Goal: Information Seeking & Learning: Learn about a topic

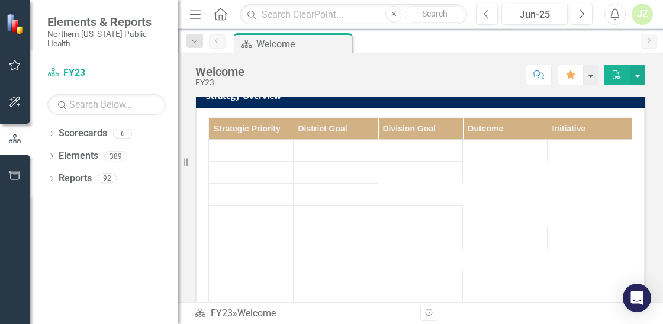
scroll to position [216, 0]
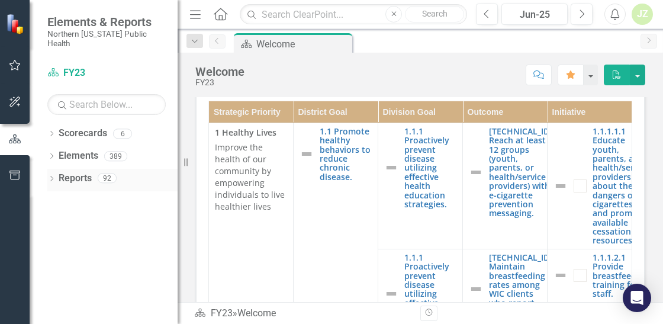
click at [56, 173] on div "Dropdown Reports 92" at bounding box center [112, 180] width 130 height 22
click at [51, 176] on icon at bounding box center [51, 178] width 3 height 5
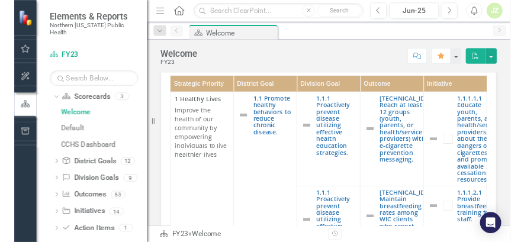
scroll to position [71, 0]
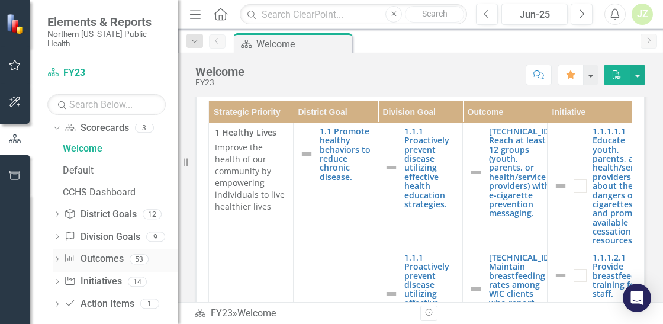
click at [93, 252] on link "Outcome Outcomes" at bounding box center [93, 259] width 59 height 14
click at [82, 252] on link "Outcome Outcomes" at bounding box center [93, 259] width 59 height 14
click at [83, 252] on link "Outcome Outcomes" at bounding box center [93, 259] width 59 height 14
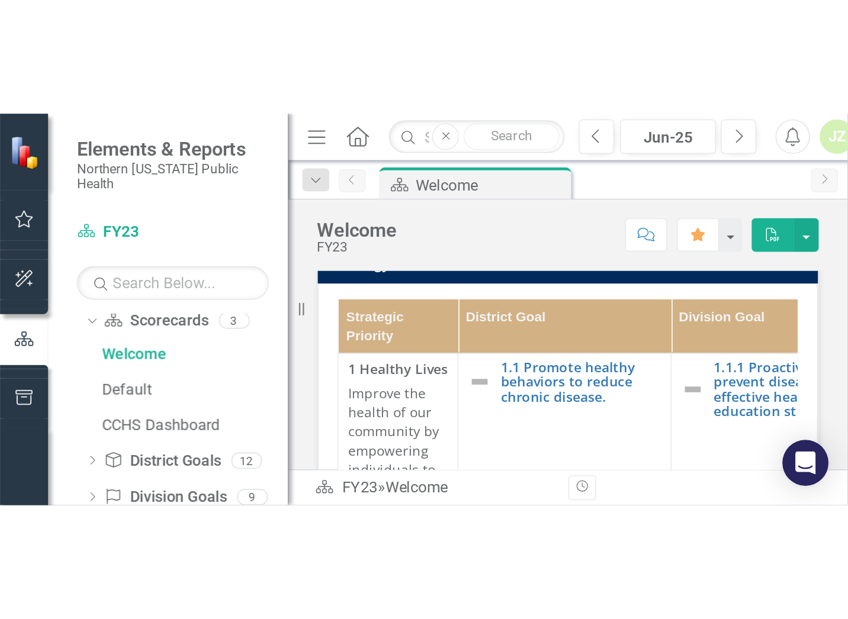
scroll to position [0, 0]
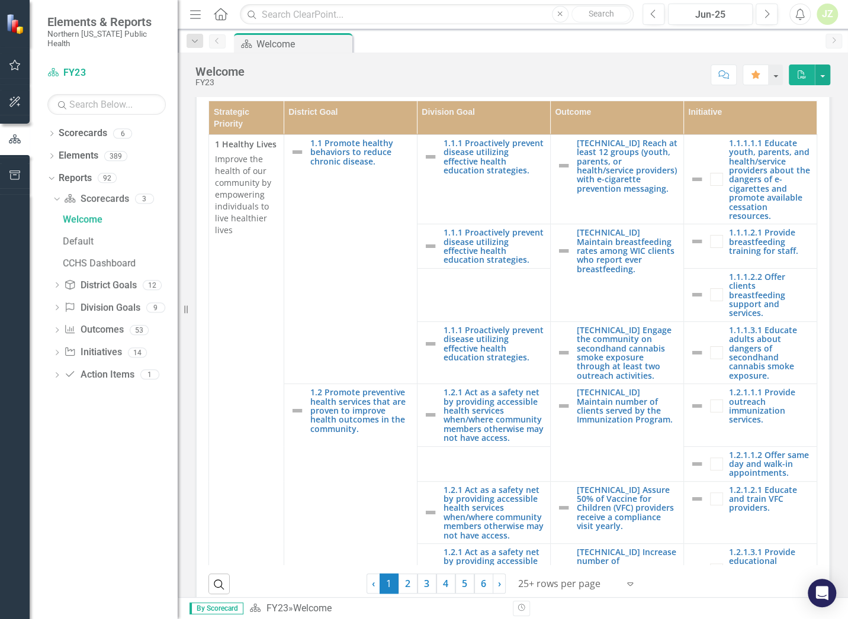
click at [289, 92] on div "Welcome FY23 Score: N/A Jun-25 Completed Comment Favorite PDF Mission To improv…" at bounding box center [513, 325] width 670 height 545
click at [56, 323] on icon "Dropdown" at bounding box center [57, 331] width 8 height 7
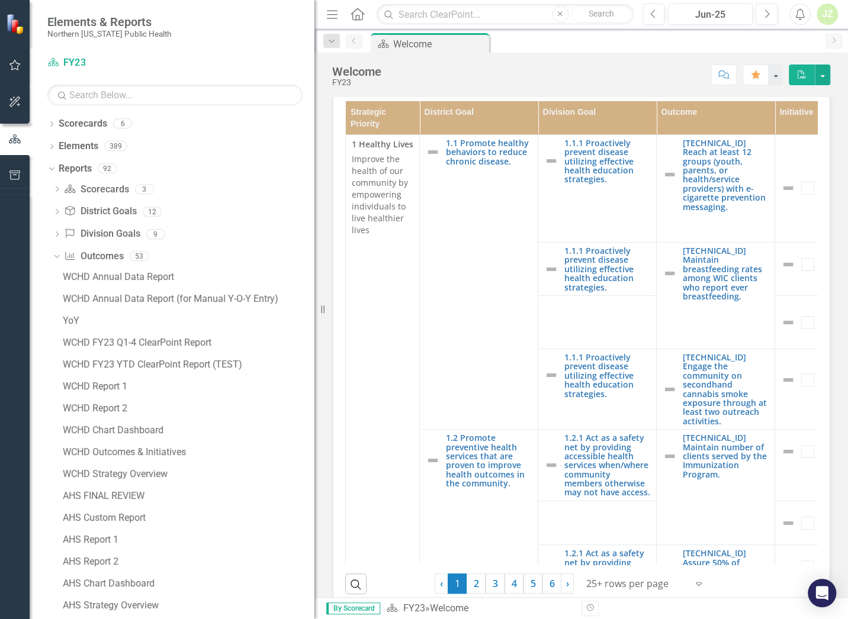
drag, startPoint x: 179, startPoint y: 362, endPoint x: 494, endPoint y: 375, distance: 314.5
click at [314, 323] on div "Elements & Reports Northern [US_STATE] Public Health Scorecard FY23 Search Drop…" at bounding box center [157, 309] width 314 height 619
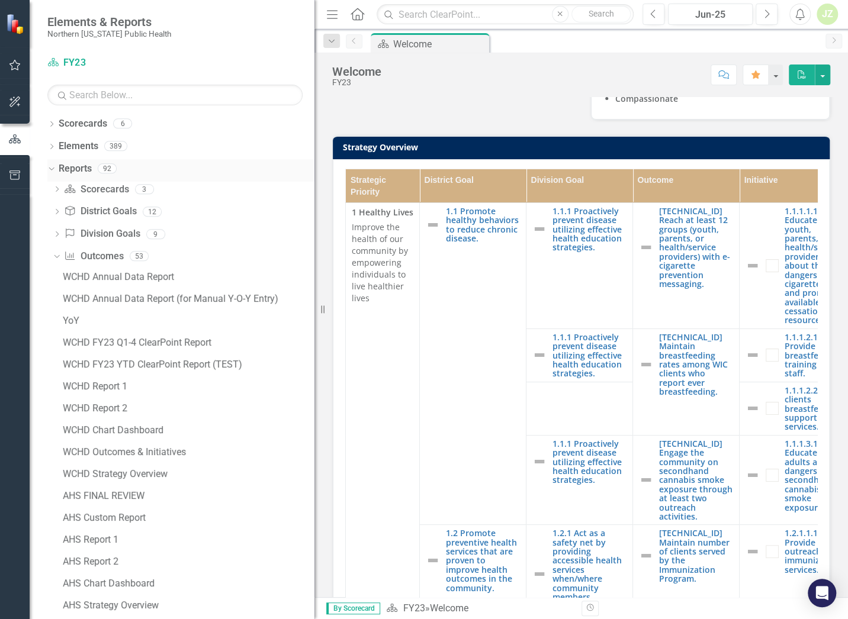
click at [53, 165] on icon "Dropdown" at bounding box center [50, 168] width 7 height 8
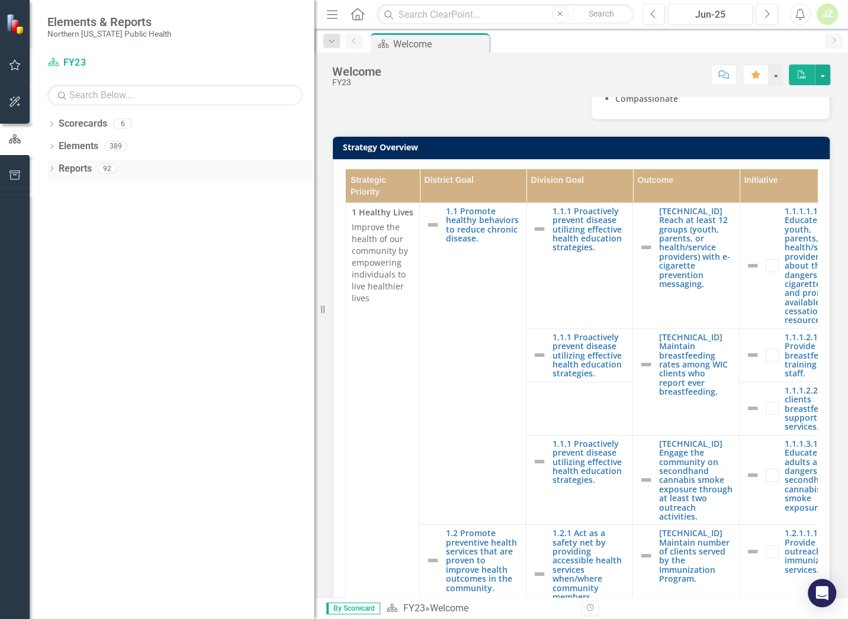
click at [53, 165] on div "Dropdown Reports 92" at bounding box center [180, 170] width 267 height 22
click at [53, 169] on icon "Dropdown" at bounding box center [51, 169] width 8 height 7
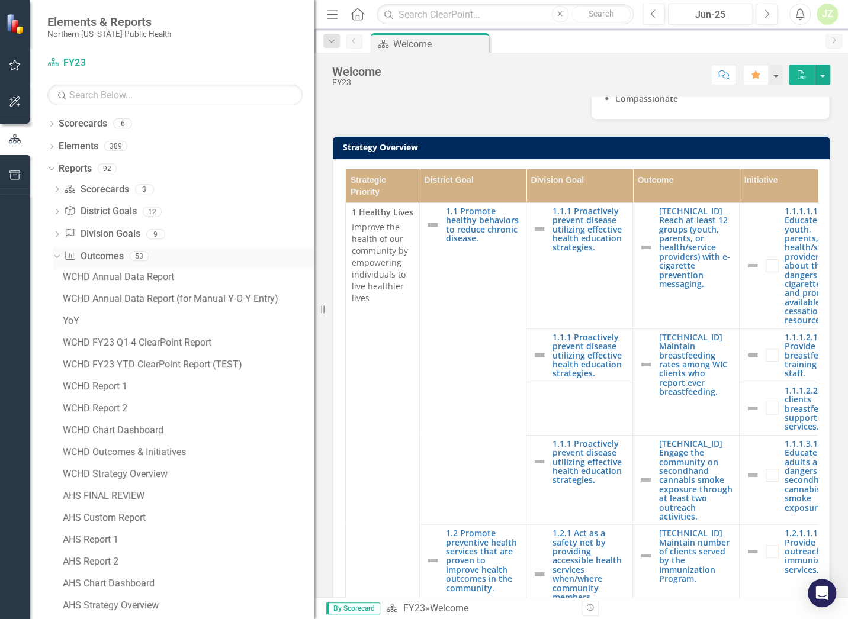
click at [54, 257] on icon "Dropdown" at bounding box center [55, 256] width 7 height 8
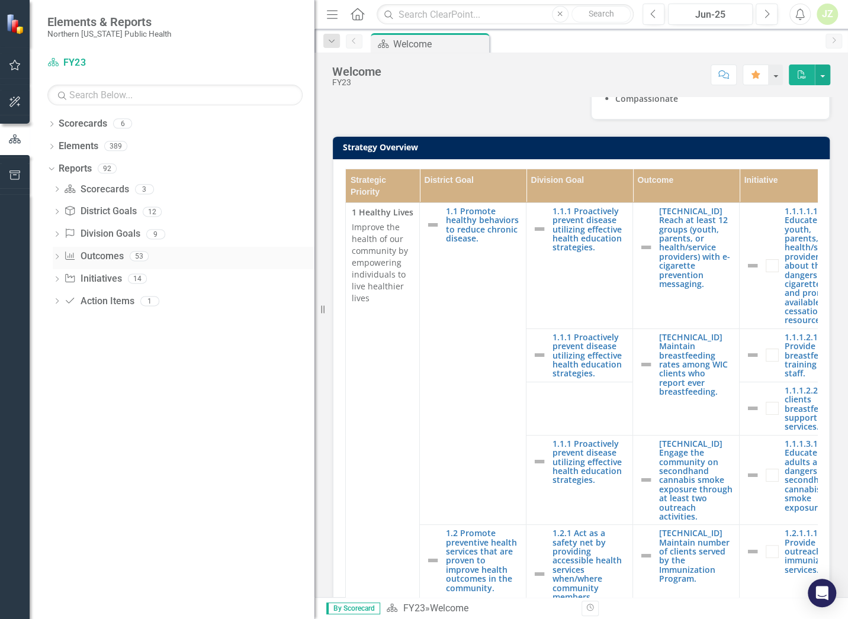
click at [57, 256] on icon "Dropdown" at bounding box center [57, 257] width 8 height 7
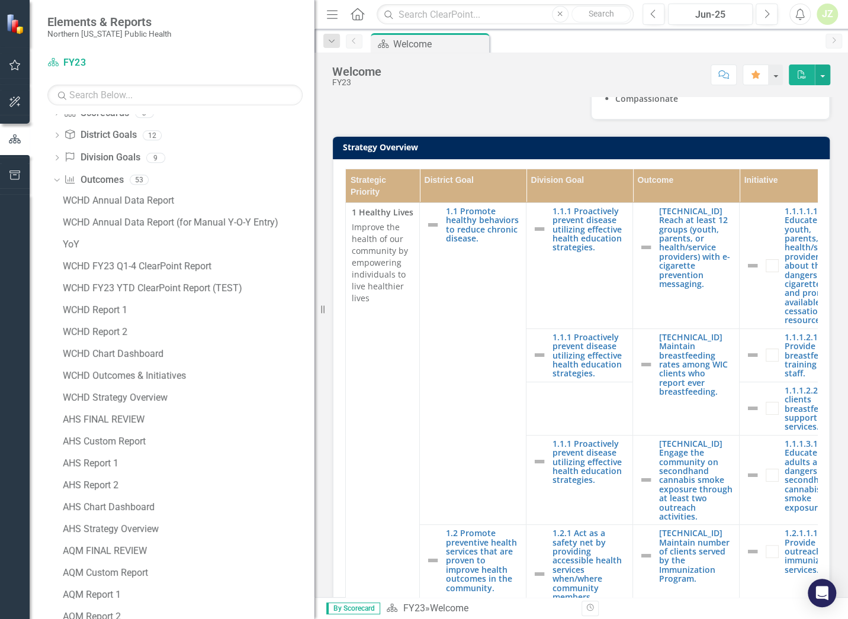
scroll to position [54, 0]
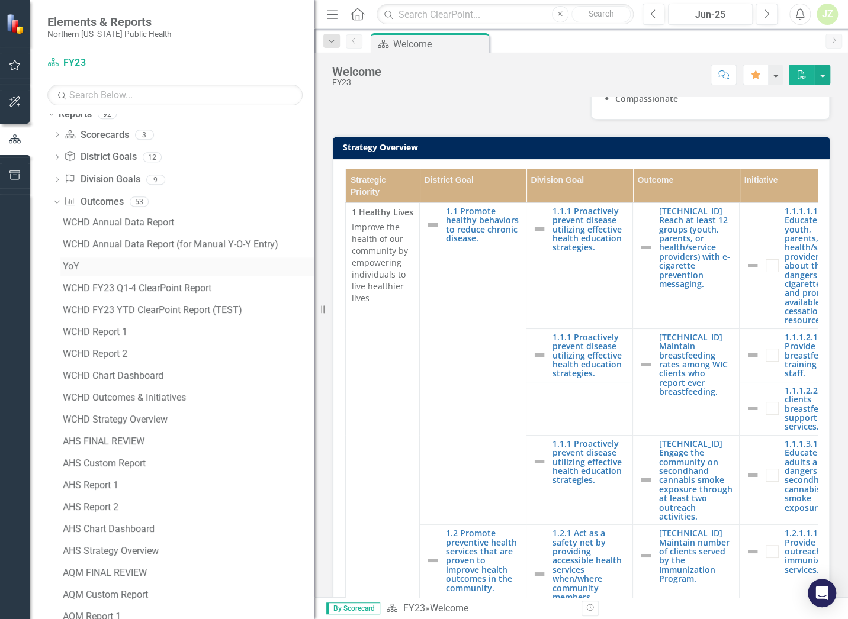
click at [162, 270] on div "YoY" at bounding box center [189, 266] width 252 height 11
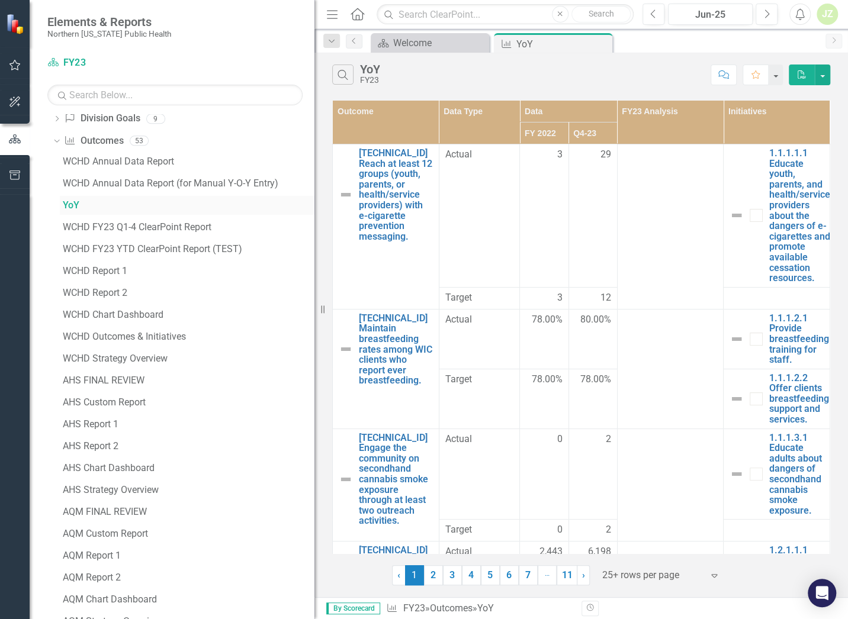
scroll to position [136, 0]
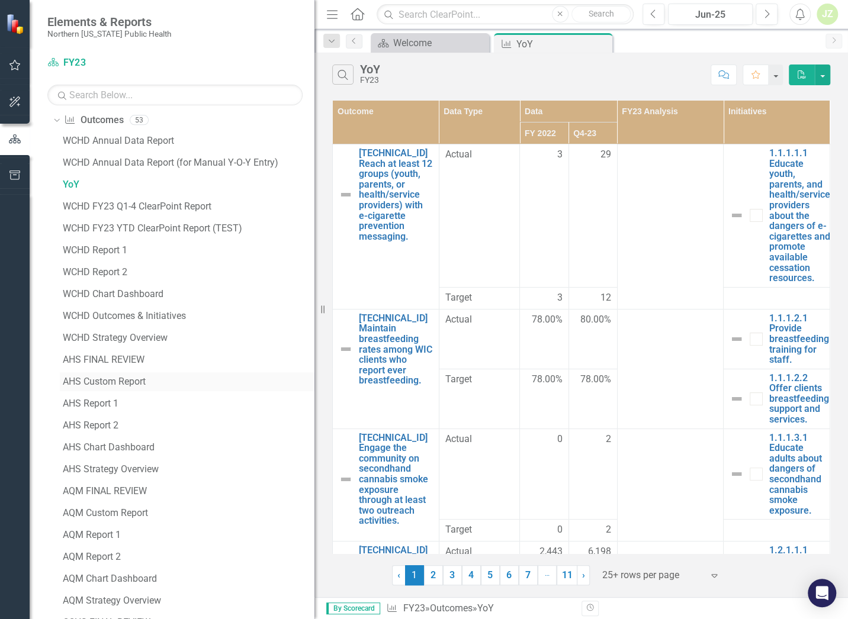
click at [99, 323] on div "AHS Custom Report" at bounding box center [189, 381] width 252 height 11
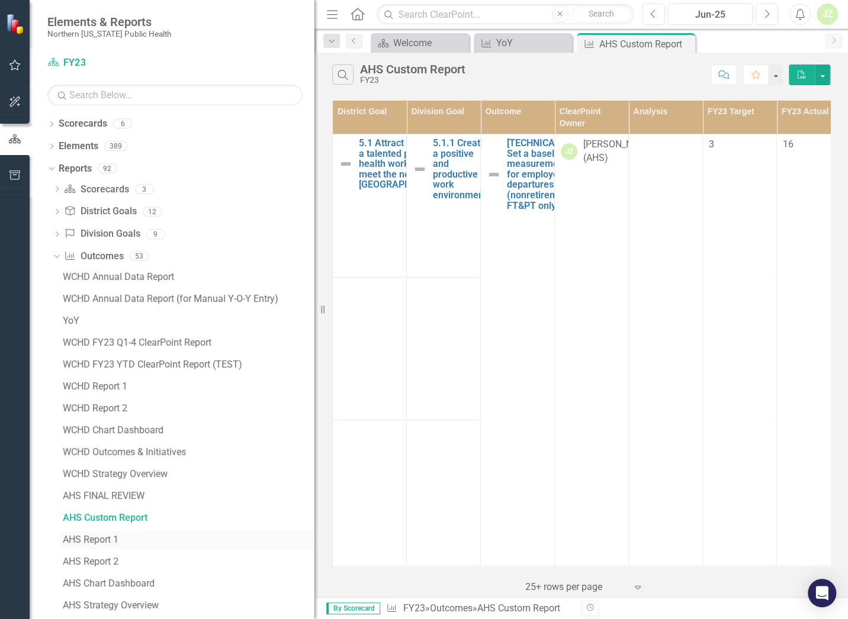
click at [102, 323] on div "AHS Report 1" at bounding box center [189, 539] width 252 height 11
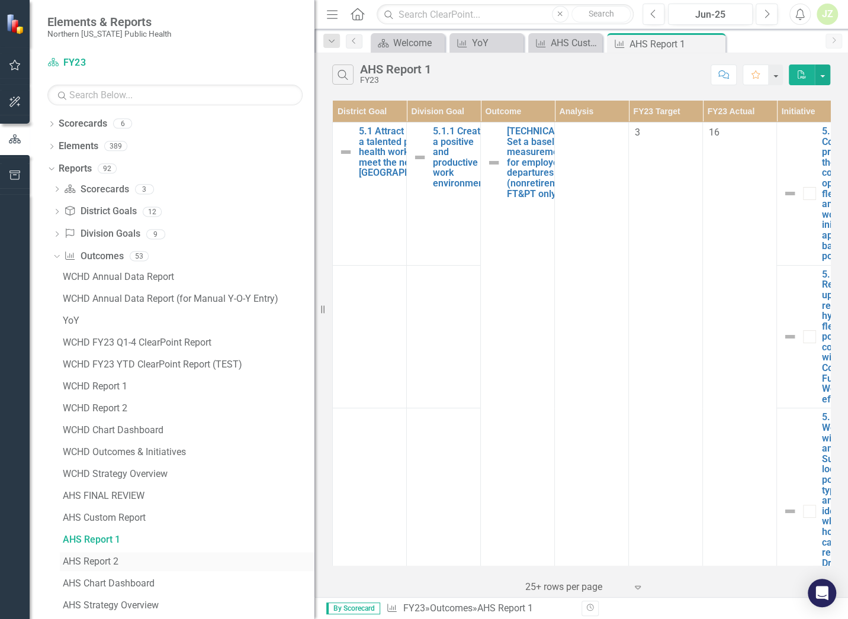
click at [95, 323] on div "AHS Report 2" at bounding box center [189, 561] width 252 height 11
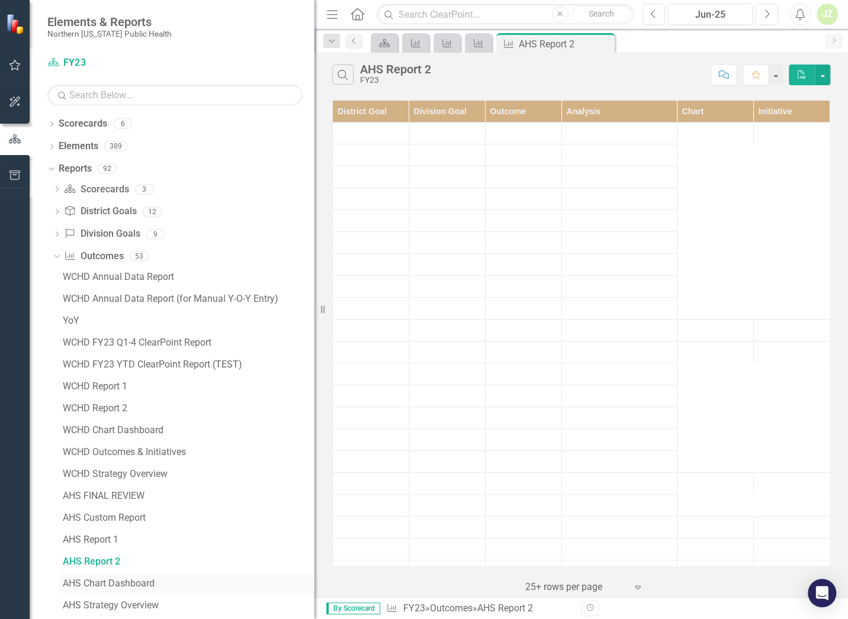
click at [105, 323] on div "AHS Chart Dashboard" at bounding box center [189, 583] width 252 height 11
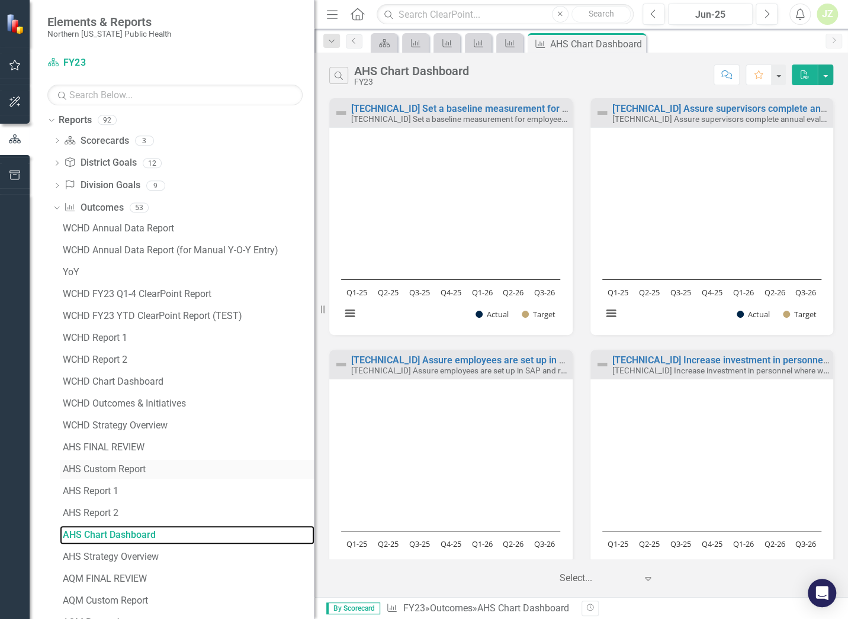
scroll to position [68, 0]
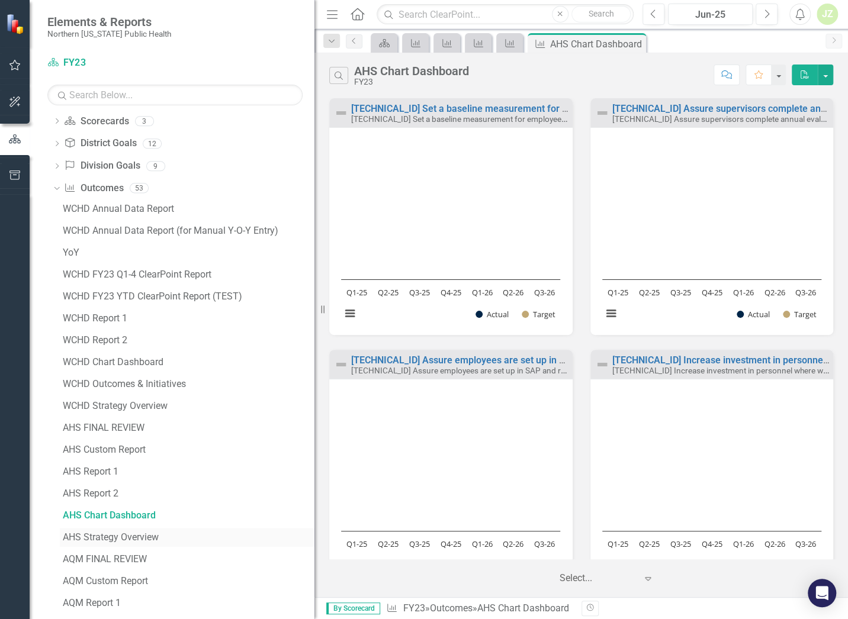
click at [123, 323] on div "AHS Strategy Overview" at bounding box center [189, 537] width 252 height 11
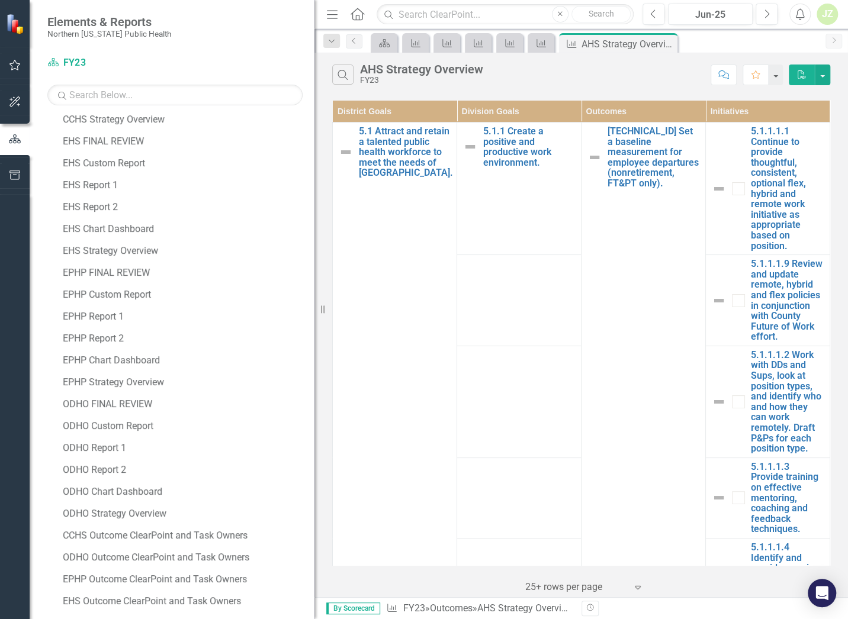
scroll to position [871, 0]
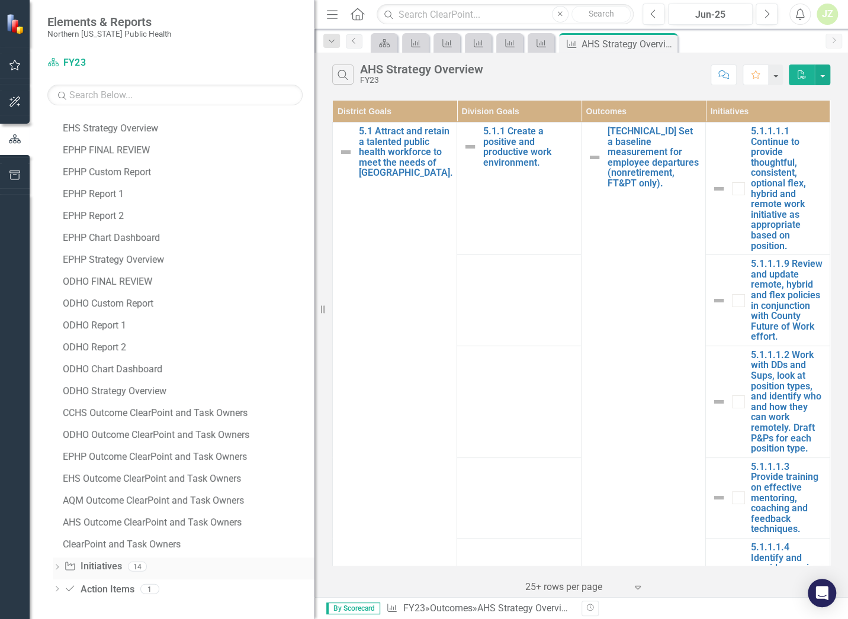
click at [56, 323] on icon "Dropdown" at bounding box center [57, 568] width 8 height 7
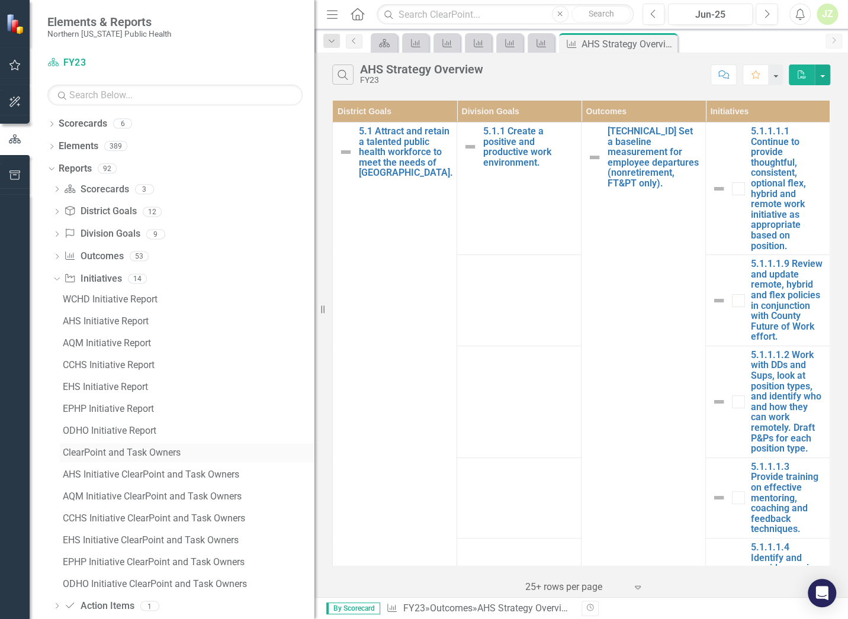
scroll to position [17, 0]
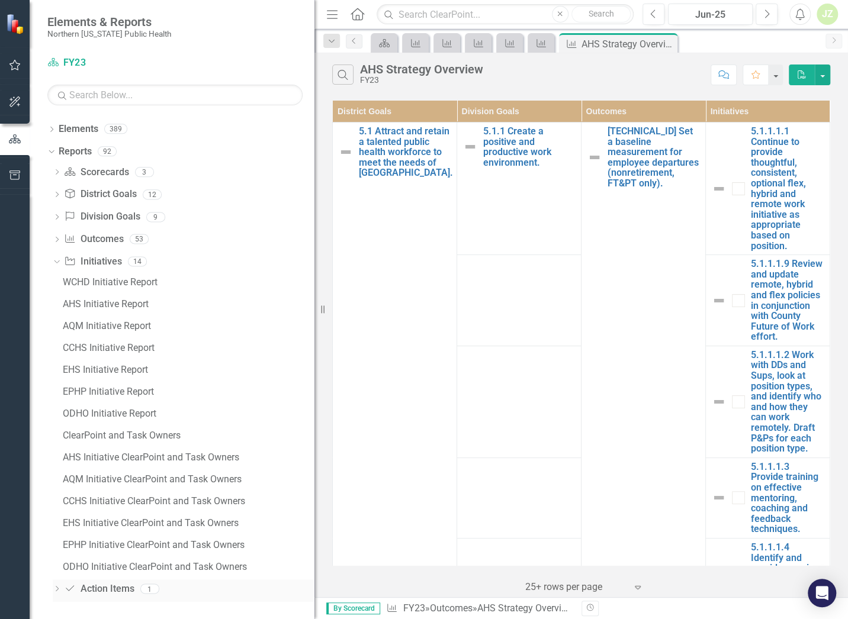
click at [54, 323] on icon "Dropdown" at bounding box center [57, 590] width 8 height 7
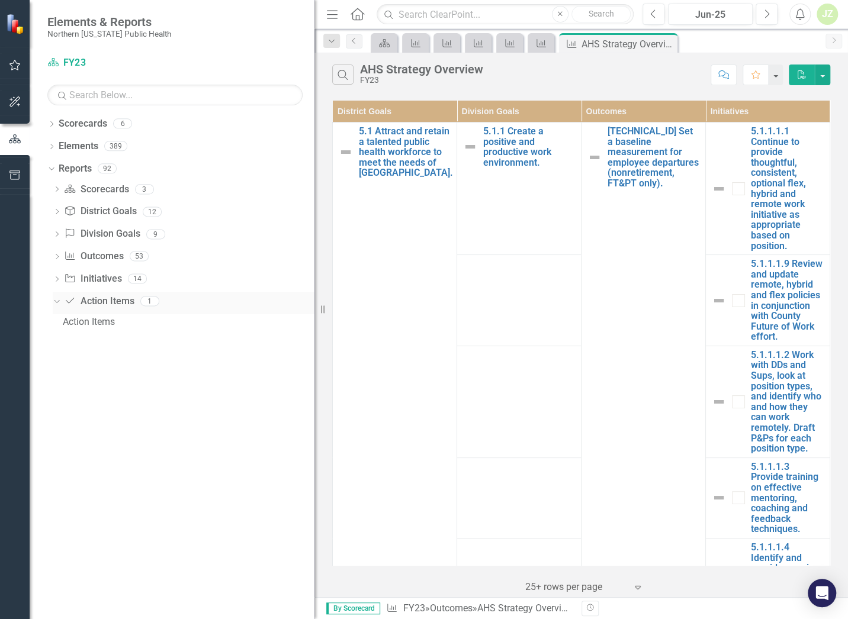
scroll to position [0, 0]
click at [58, 302] on icon "Dropdown" at bounding box center [55, 301] width 7 height 8
click at [58, 285] on div "Dropdown" at bounding box center [57, 280] width 8 height 10
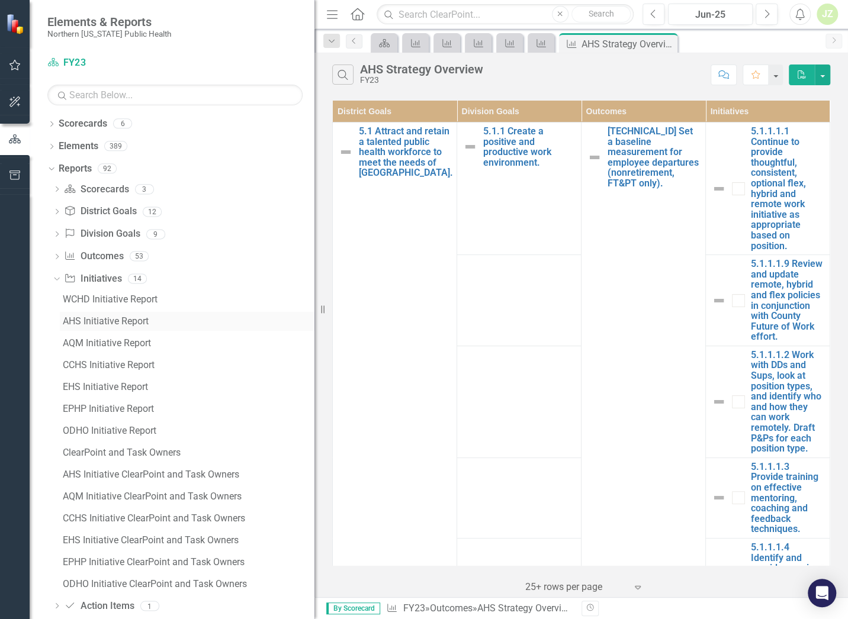
click at [82, 323] on div "AHS Initiative Report" at bounding box center [189, 321] width 252 height 11
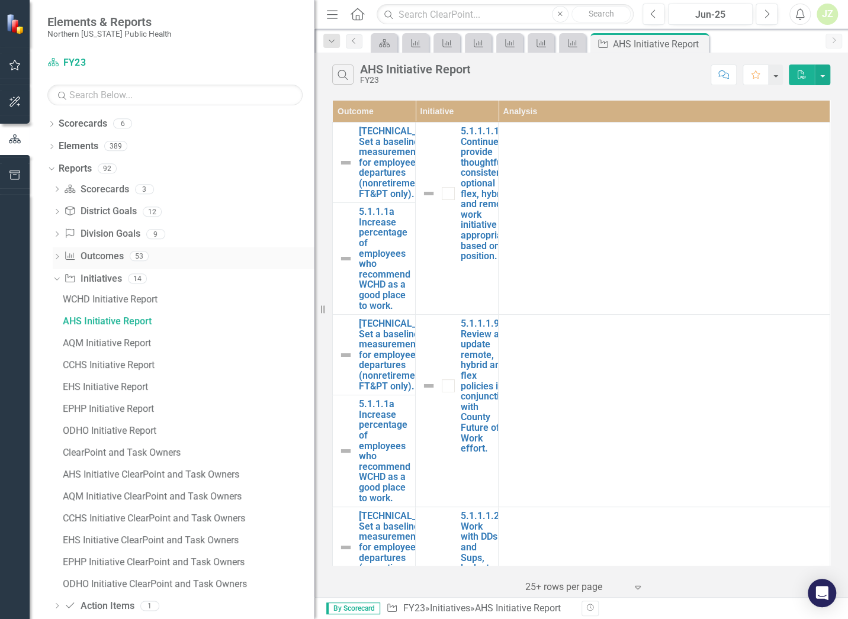
click at [57, 256] on icon "Dropdown" at bounding box center [57, 257] width 8 height 7
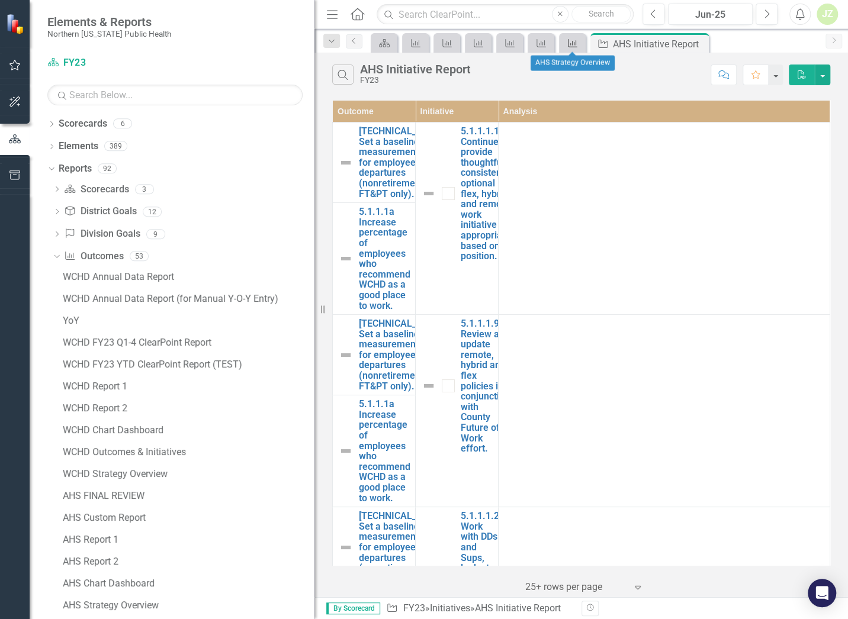
click at [573, 38] on div "Outcome" at bounding box center [570, 43] width 17 height 15
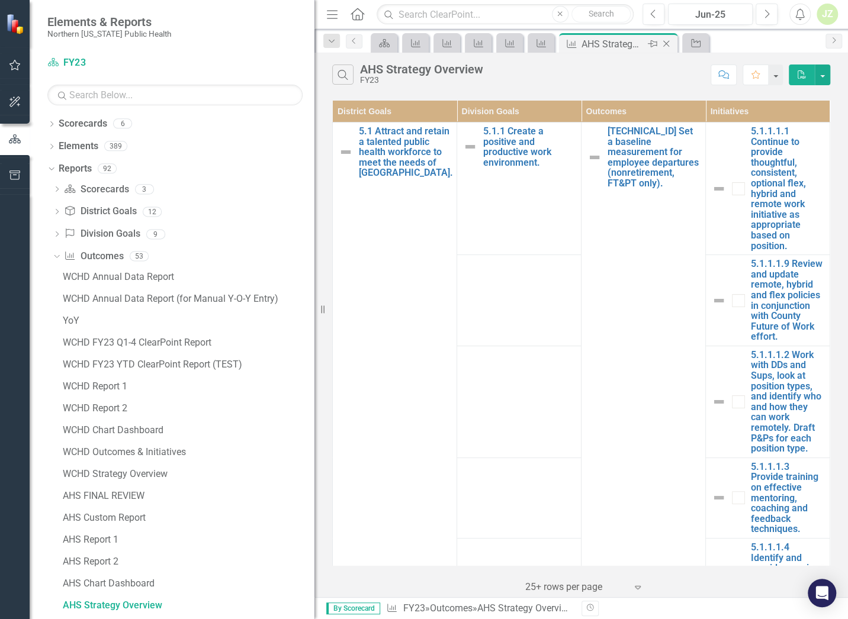
click at [662, 45] on icon "Close" at bounding box center [666, 43] width 12 height 9
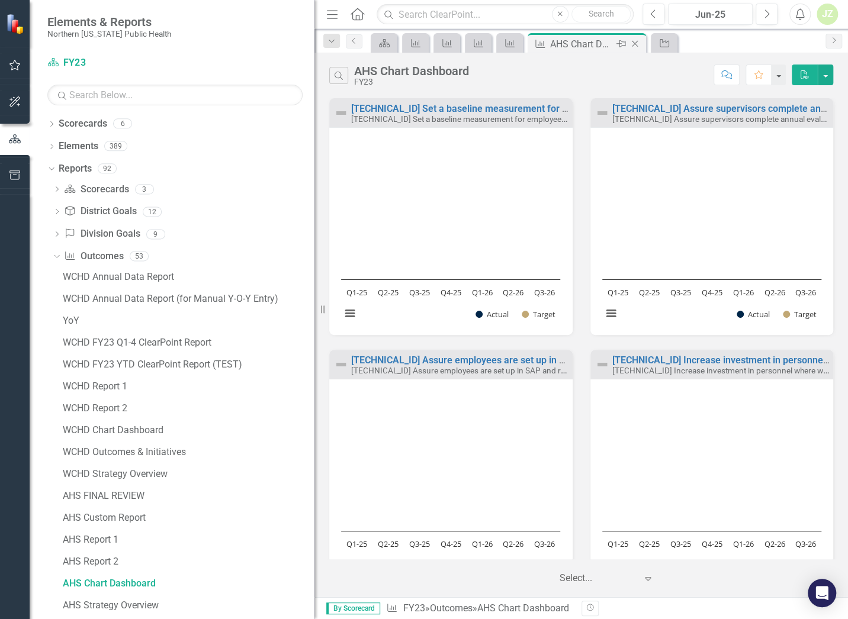
click at [638, 43] on icon "Close" at bounding box center [635, 43] width 12 height 9
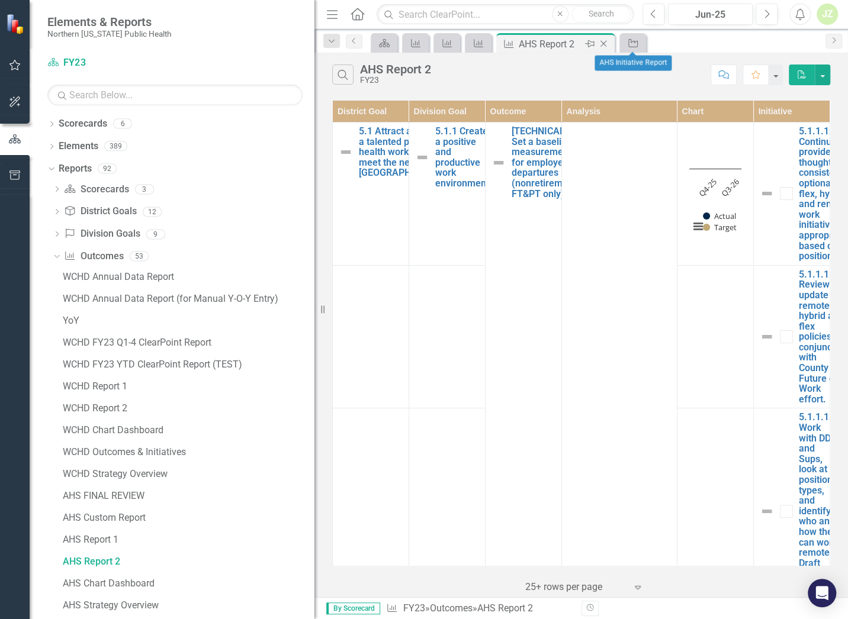
click at [598, 46] on icon "Close" at bounding box center [603, 43] width 12 height 9
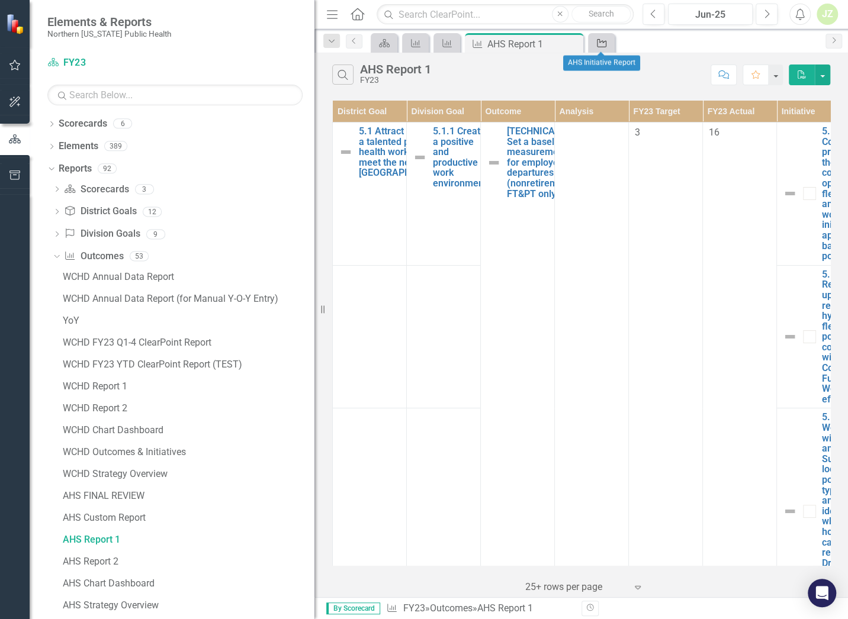
click at [600, 44] on icon "Initiative" at bounding box center [601, 42] width 12 height 9
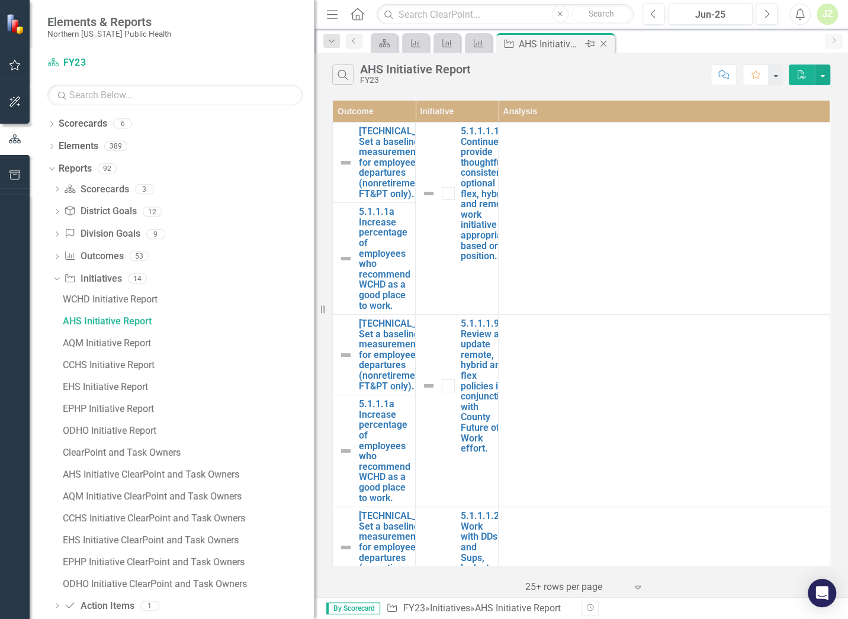
click at [603, 45] on icon "Close" at bounding box center [603, 43] width 12 height 9
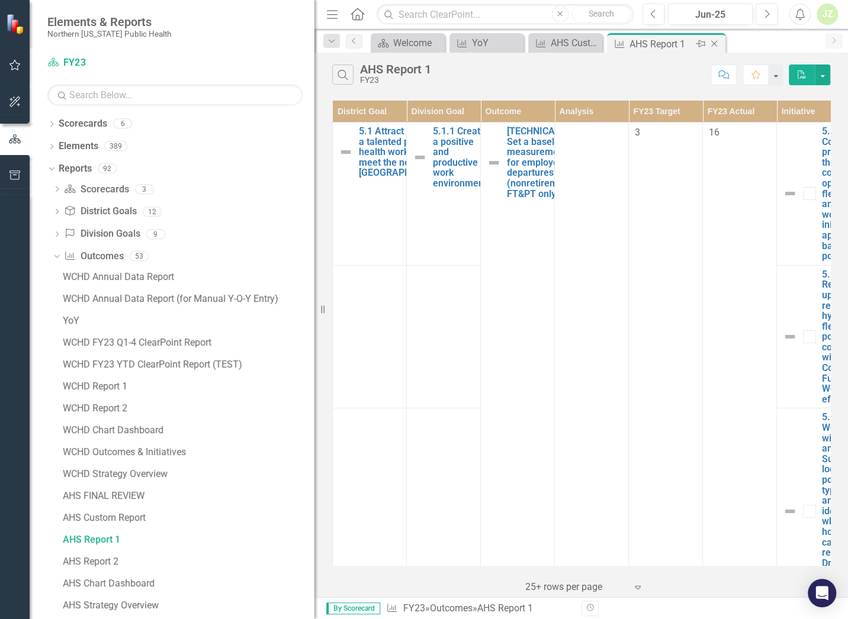
click at [662, 40] on icon "Close" at bounding box center [714, 43] width 12 height 9
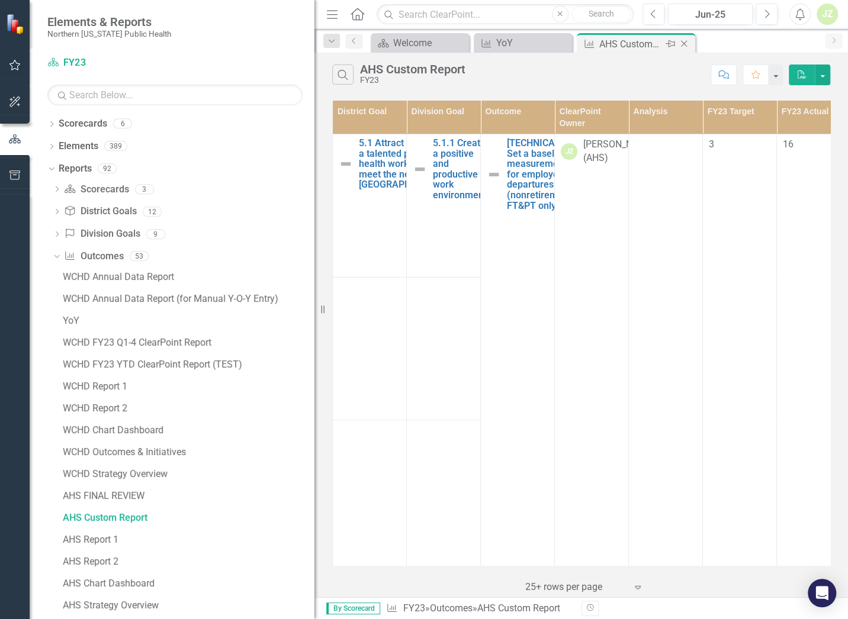
click at [662, 43] on div "Close" at bounding box center [684, 44] width 15 height 15
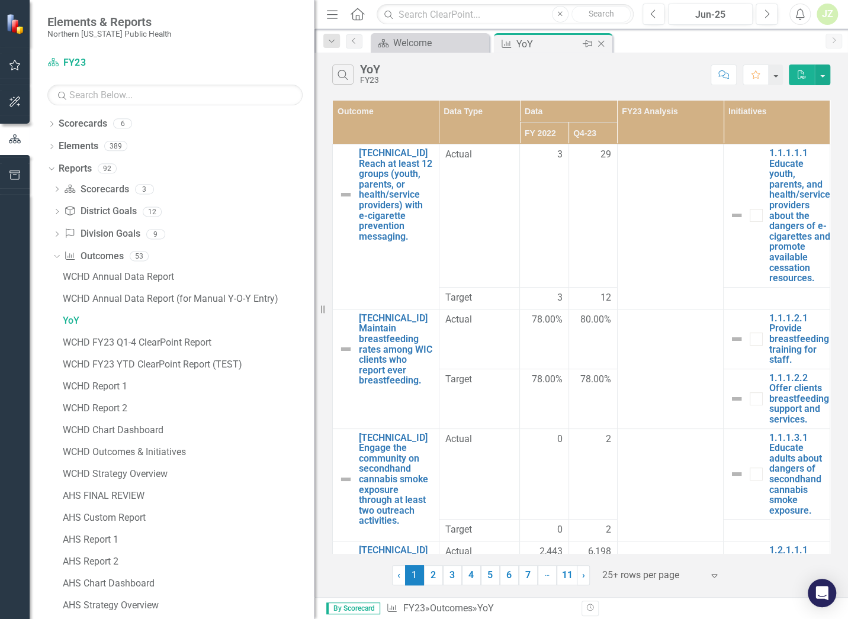
click at [601, 43] on icon "Close" at bounding box center [601, 43] width 12 height 9
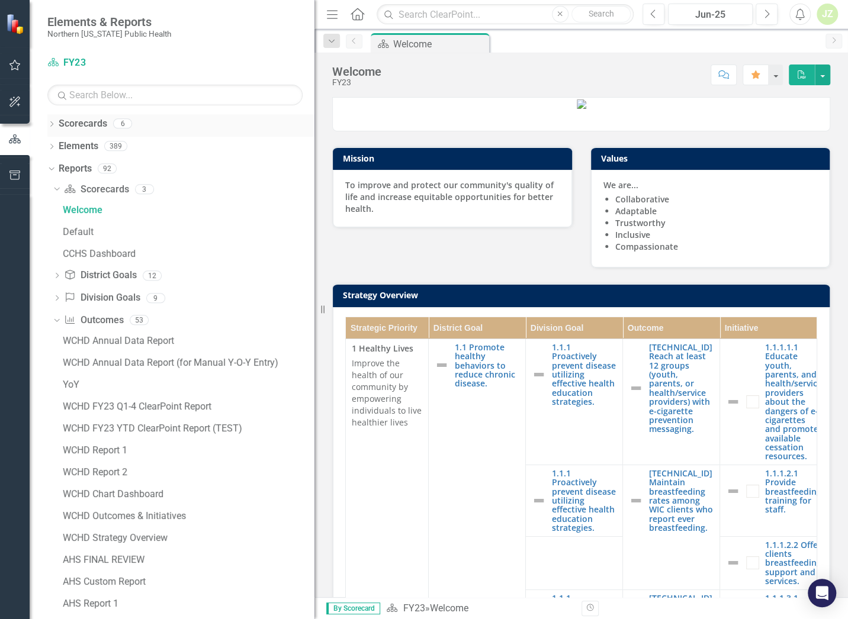
click at [53, 126] on icon "Dropdown" at bounding box center [51, 125] width 8 height 7
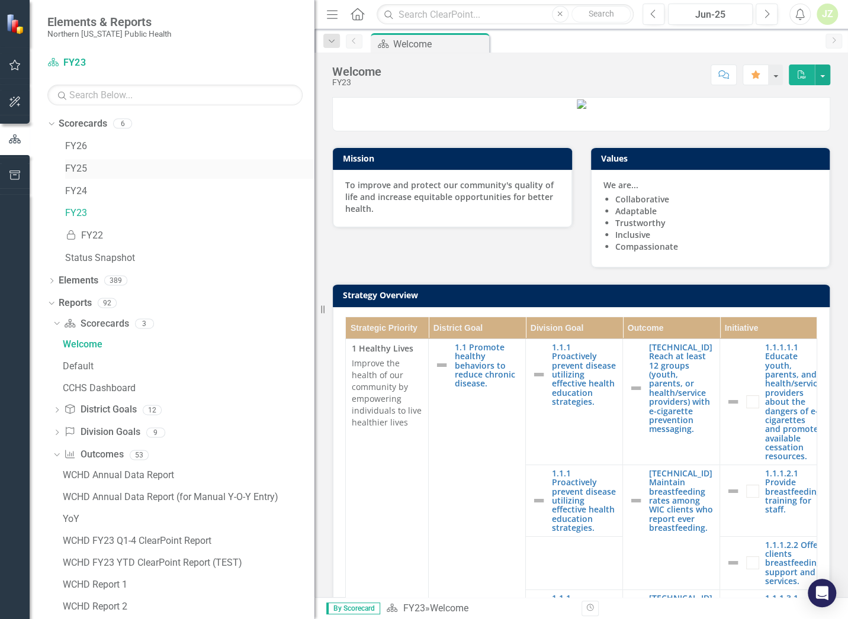
click at [78, 164] on link "FY25" at bounding box center [189, 169] width 249 height 14
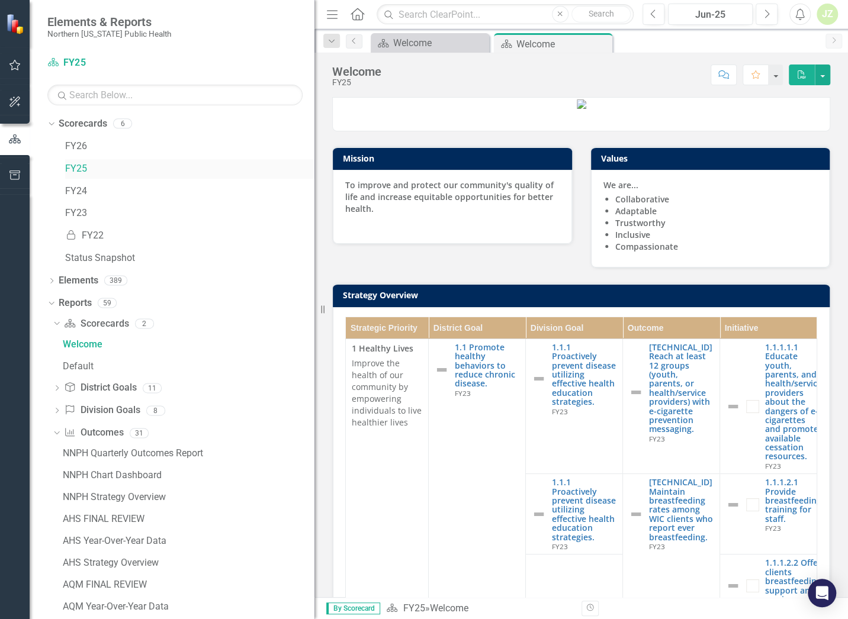
click at [86, 167] on link "FY25" at bounding box center [189, 169] width 249 height 14
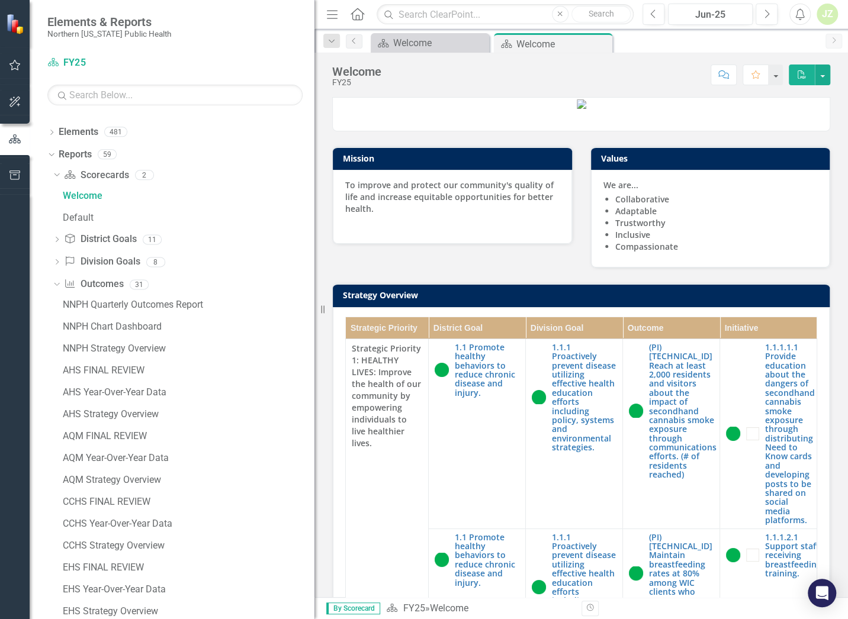
scroll to position [166, 0]
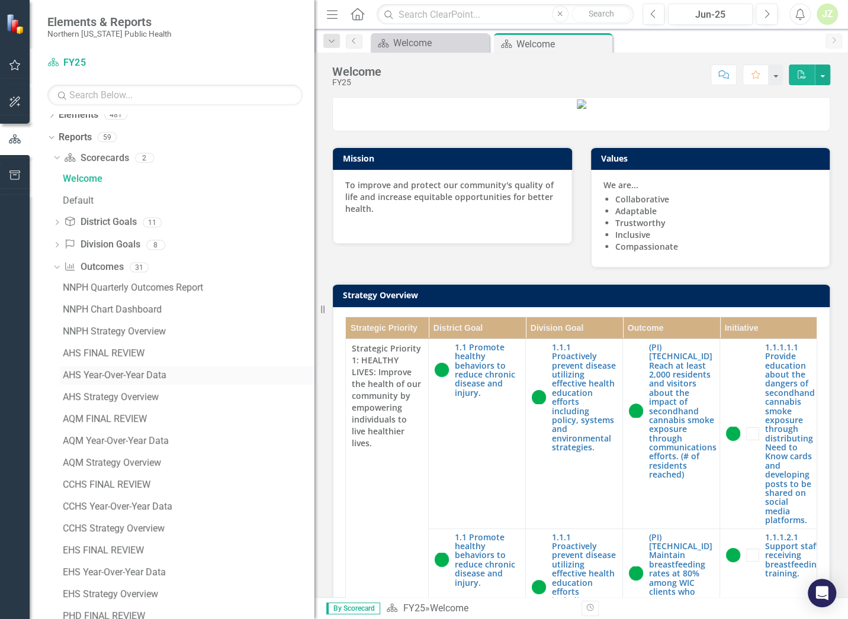
click at [150, 323] on div "AHS Year-Over-Year Data" at bounding box center [189, 375] width 252 height 11
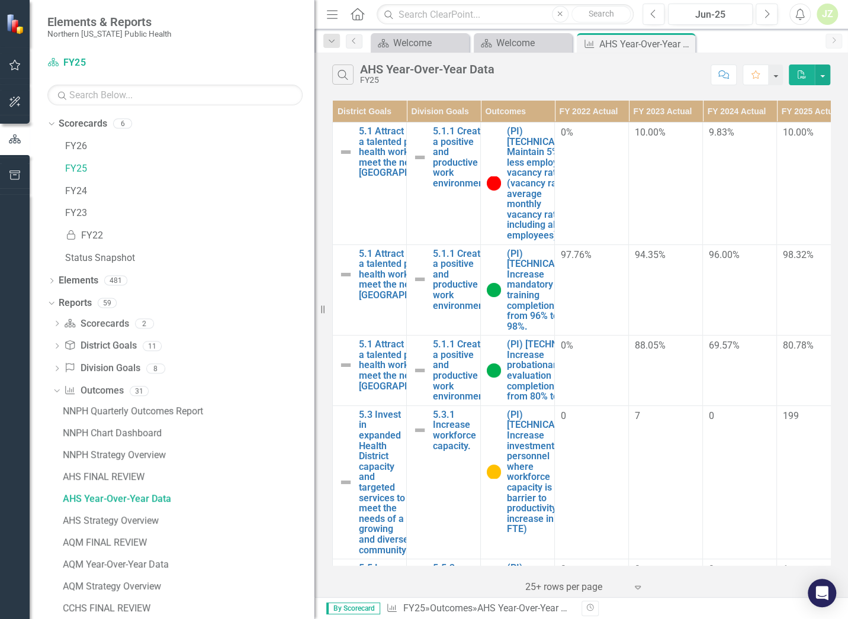
click at [623, 79] on div "Search AHS Year-Over-Year Data FY25" at bounding box center [518, 75] width 372 height 20
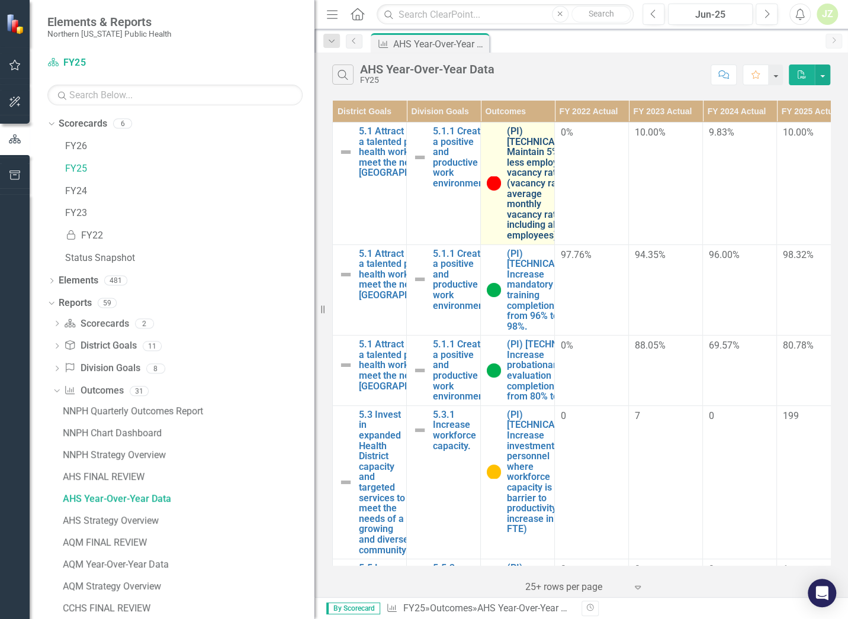
click at [534, 166] on link "(PI) [TECHNICAL_ID] Maintain 5% or less employee vacancy rate (vacancy rate= av…" at bounding box center [541, 183] width 69 height 115
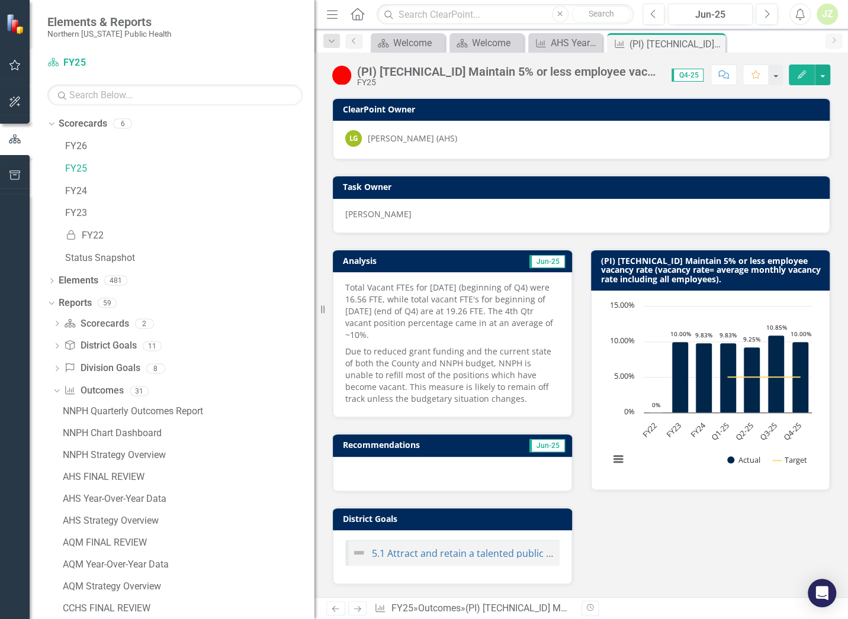
click at [584, 241] on div "(PI) [TECHNICAL_ID] Maintain 5% or less employee vacancy rate (vacancy rate= av…" at bounding box center [710, 362] width 258 height 257
click at [353, 43] on icon "Previous" at bounding box center [353, 40] width 9 height 7
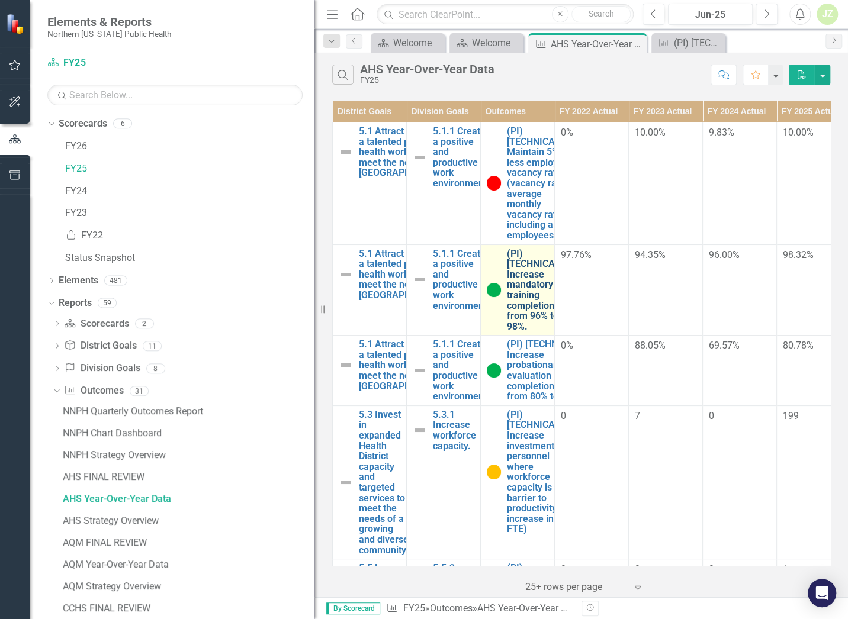
click at [523, 323] on link "(PI) [TECHNICAL_ID] Increase mandatory training completion rate from 96% to 98%." at bounding box center [541, 290] width 69 height 83
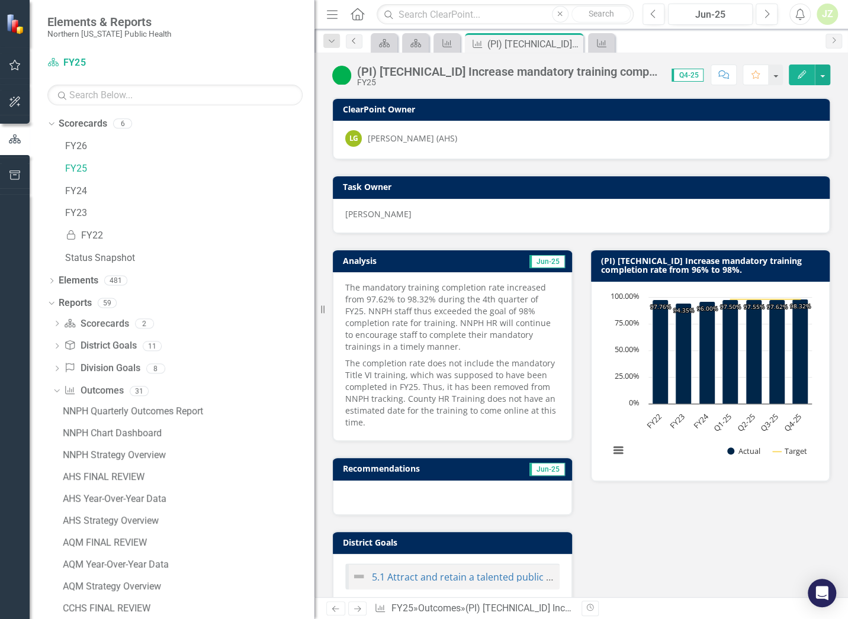
click at [357, 44] on icon "Previous" at bounding box center [353, 40] width 9 height 7
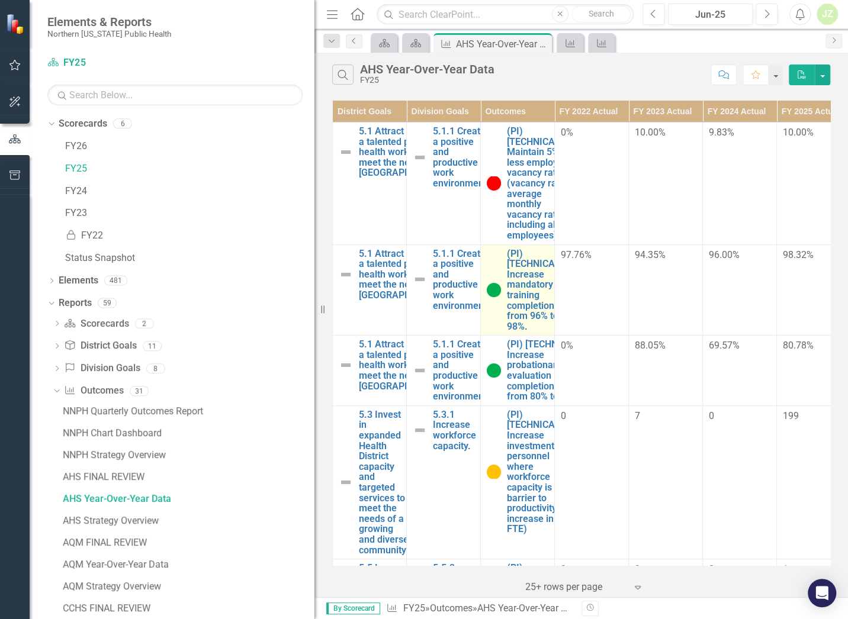
scroll to position [68, 0]
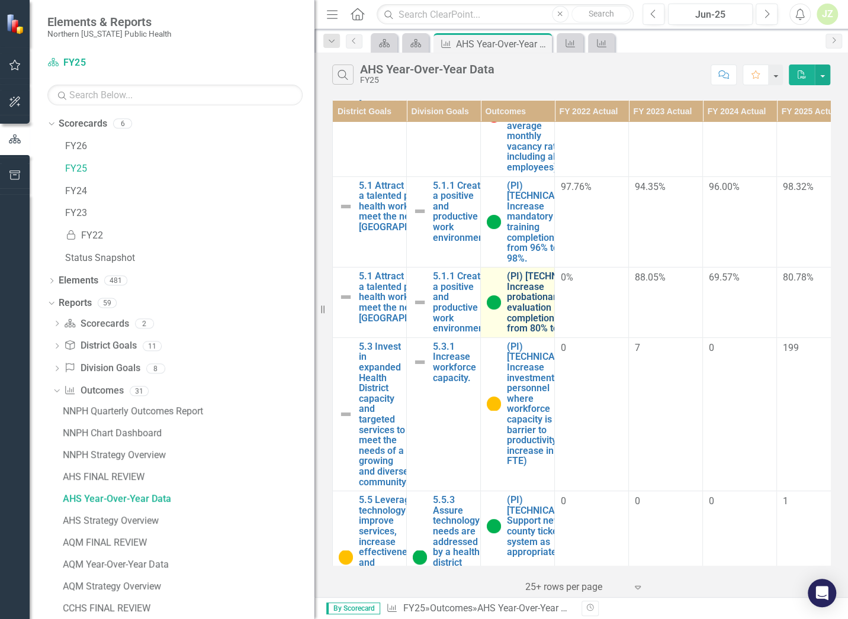
click at [527, 323] on link "(PI) [TECHNICAL_ID] Increase probationary/annual evaluation completion rate fro…" at bounding box center [550, 302] width 87 height 63
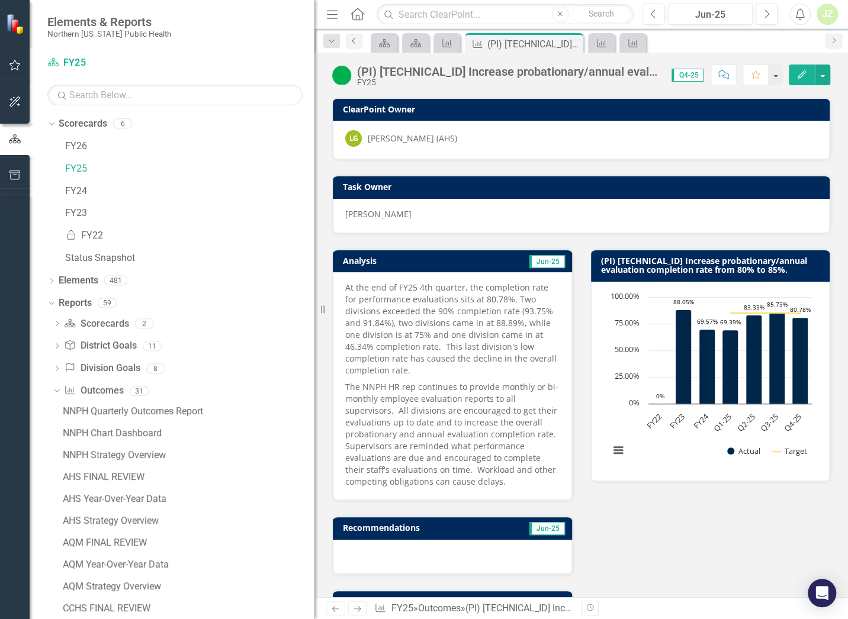
click at [359, 40] on link "Previous" at bounding box center [354, 41] width 17 height 14
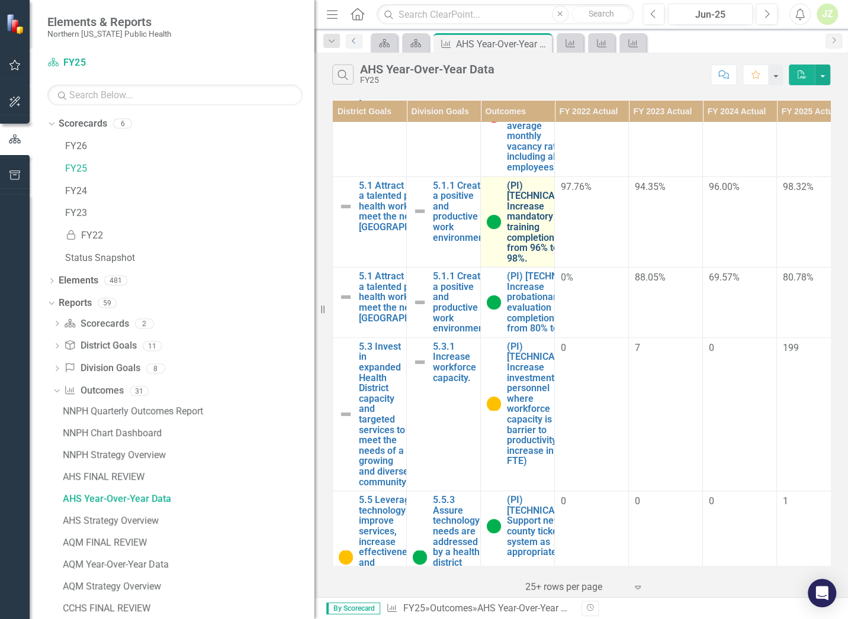
scroll to position [136, 0]
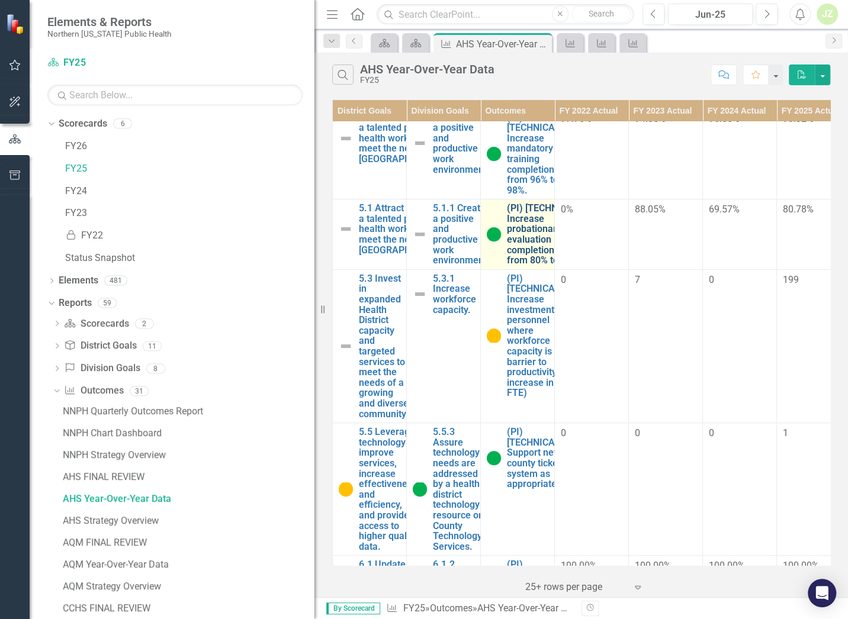
click at [534, 266] on link "(PI) [TECHNICAL_ID] Increase probationary/annual evaluation completion rate fro…" at bounding box center [550, 234] width 87 height 63
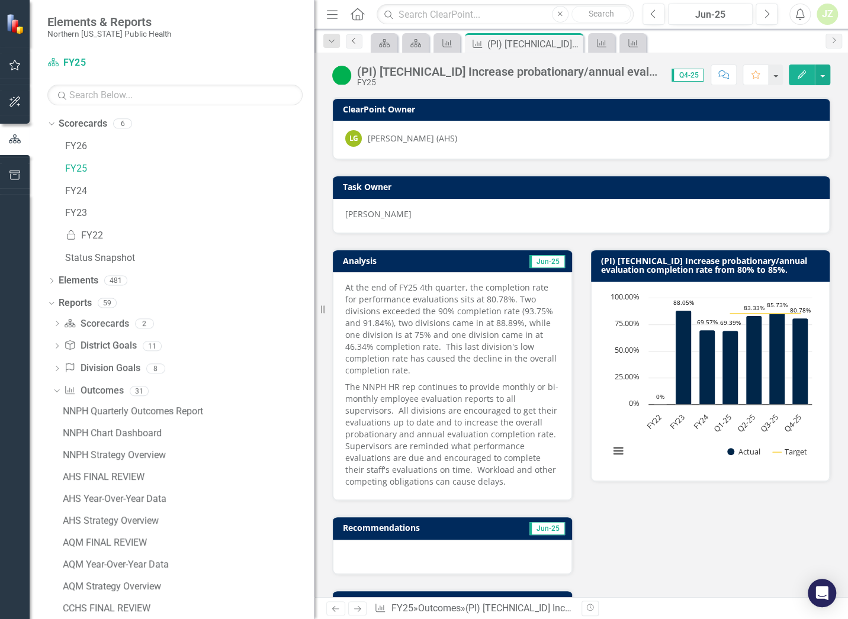
click at [358, 41] on icon "Previous" at bounding box center [353, 40] width 9 height 7
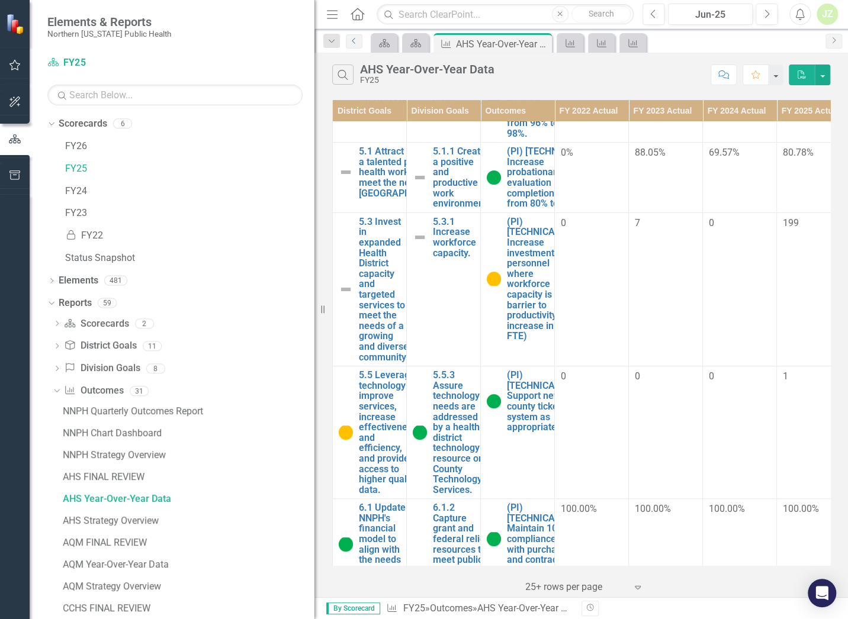
scroll to position [340, 0]
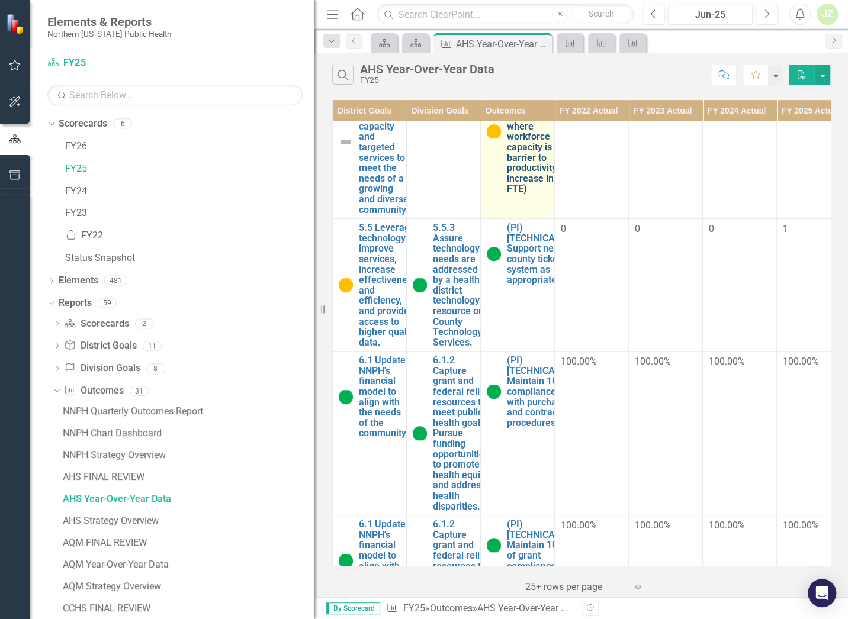
click at [537, 194] on link "(PI) [TECHNICAL_ID] Increase investment in personnel where workforce capacity i…" at bounding box center [541, 131] width 69 height 125
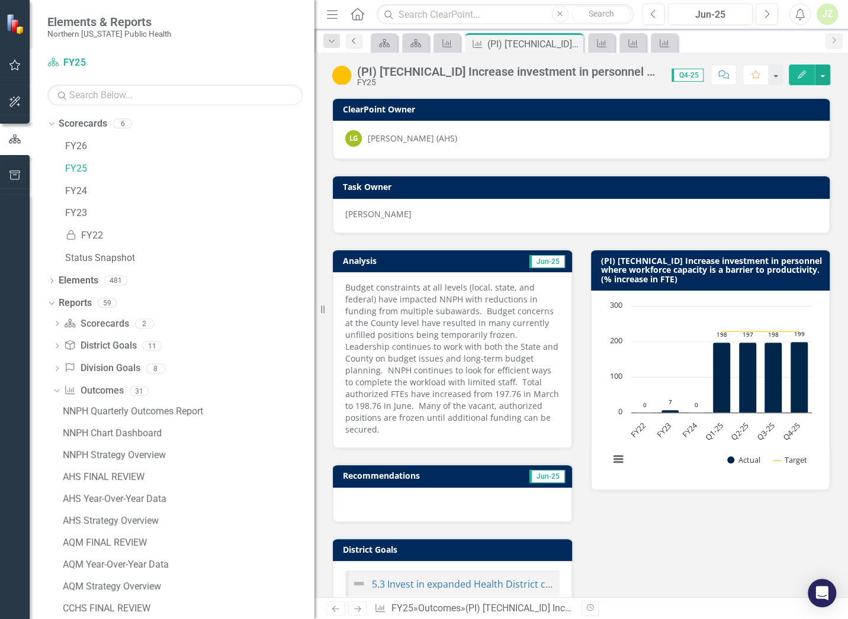
click at [352, 39] on icon "Previous" at bounding box center [353, 40] width 9 height 7
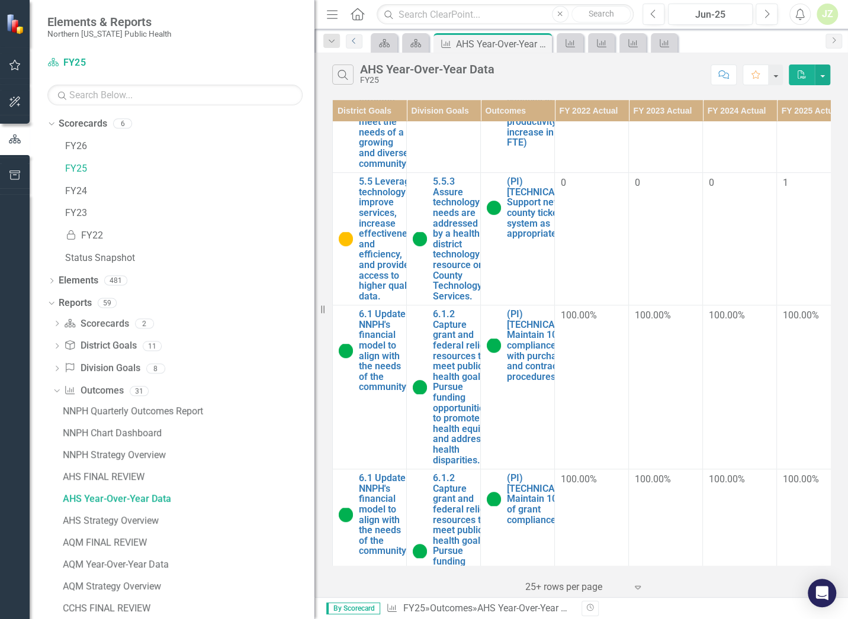
scroll to position [408, 0]
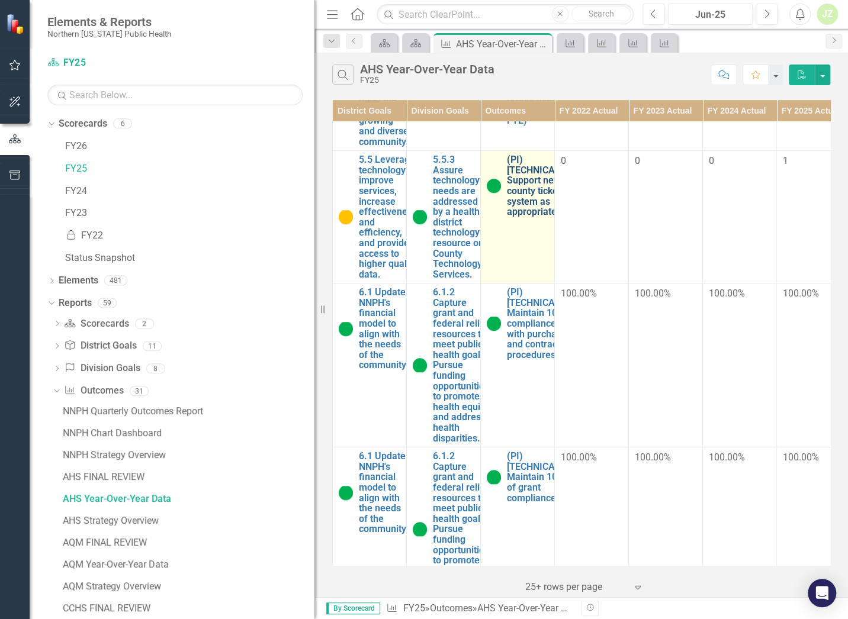
click at [517, 217] on link "(PI) [TECHNICAL_ID] Support new county ticketing system as appropriate" at bounding box center [541, 185] width 69 height 63
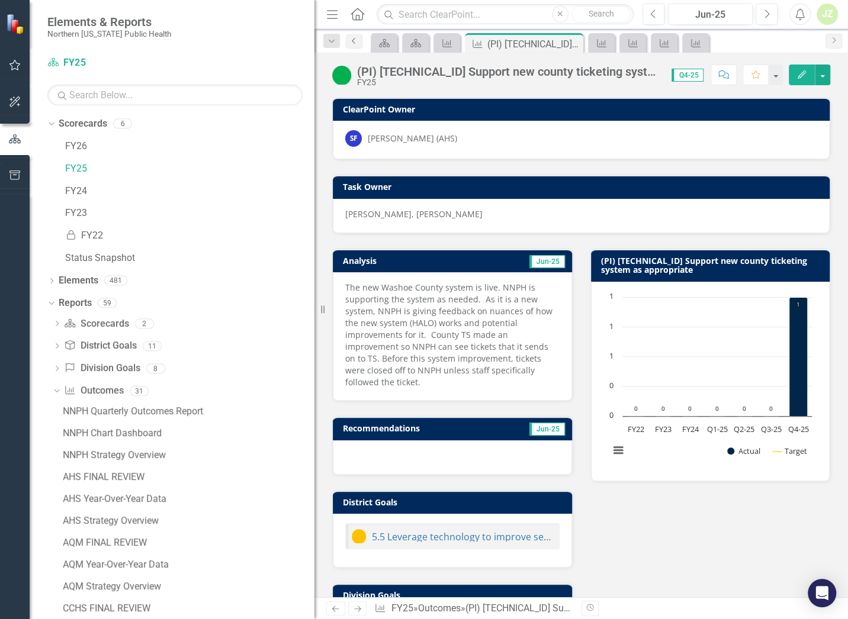
click at [354, 42] on icon at bounding box center [353, 41] width 3 height 6
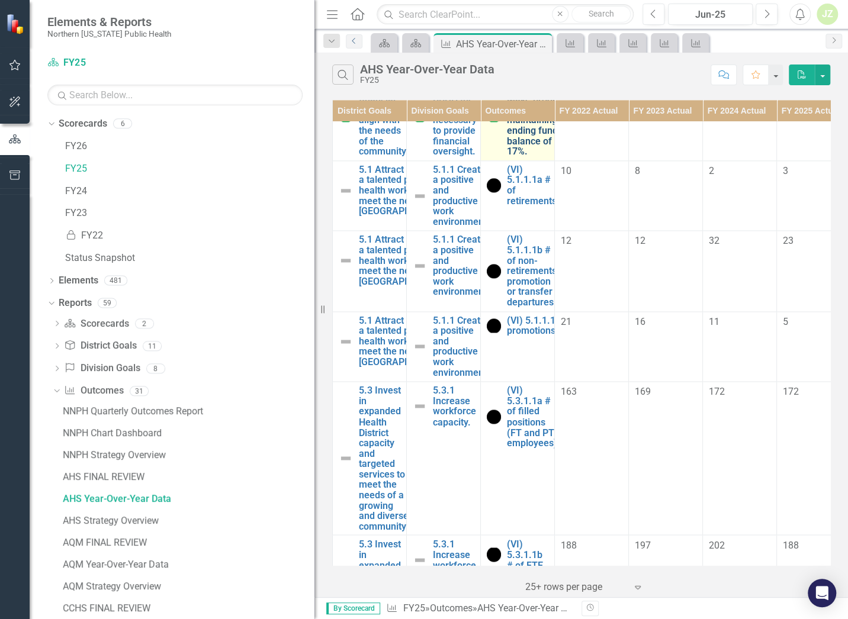
scroll to position [953, 0]
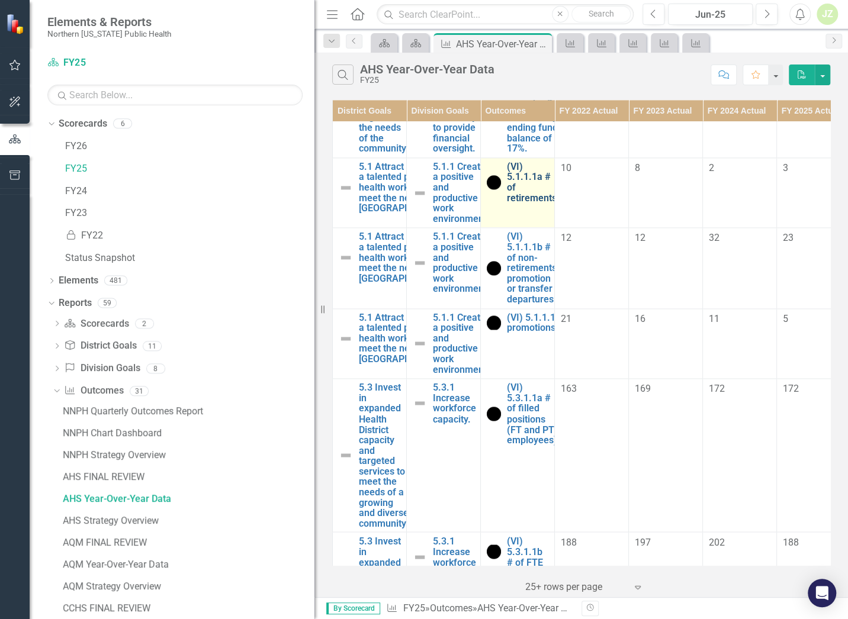
click at [515, 203] on link "(VI) 5.1.1.1a # of retirements." at bounding box center [533, 182] width 53 height 41
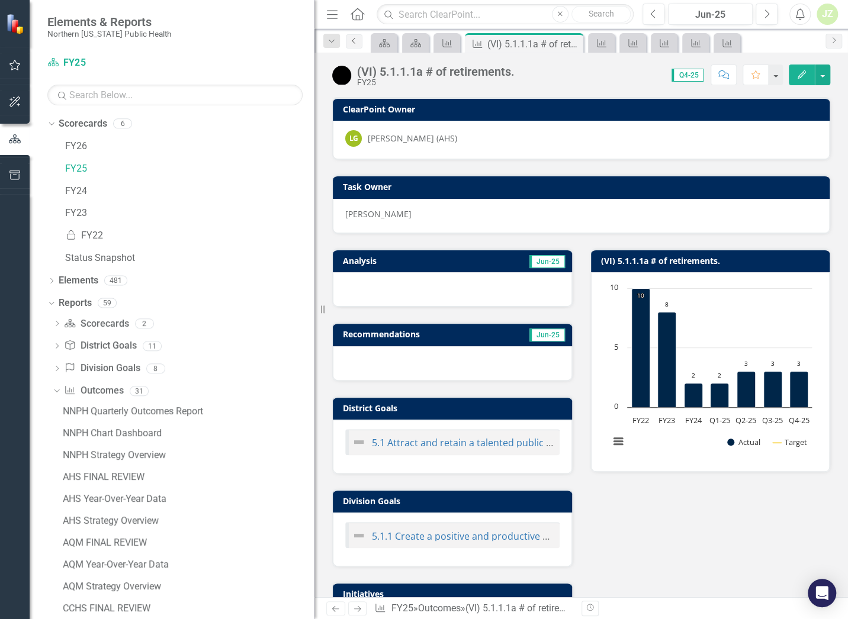
click at [353, 46] on link "Previous" at bounding box center [354, 41] width 17 height 14
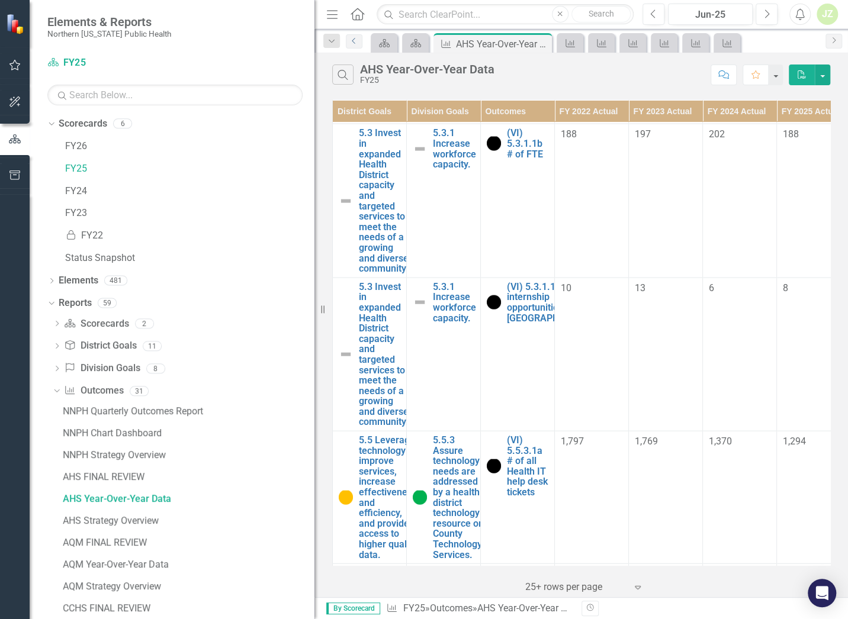
scroll to position [1429, 0]
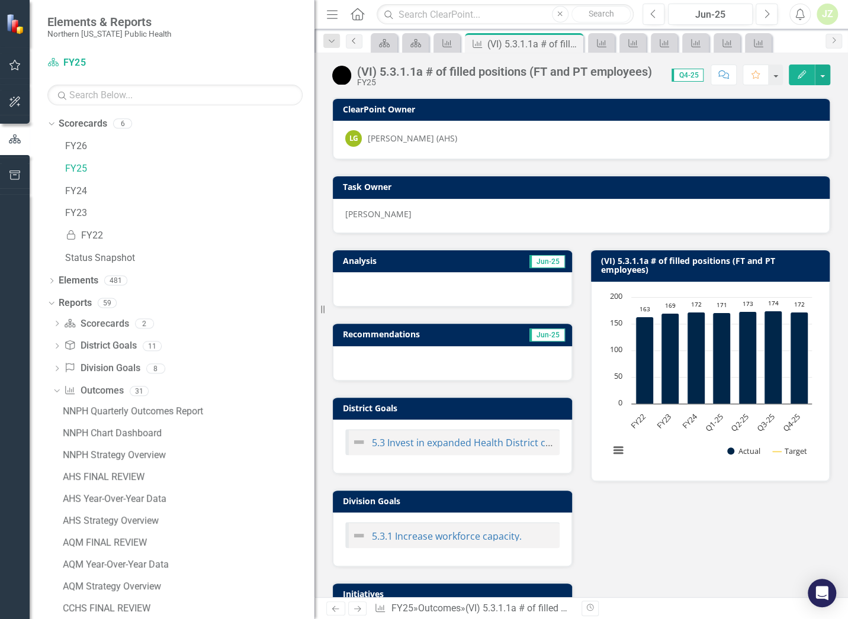
click at [353, 40] on icon "Previous" at bounding box center [353, 40] width 9 height 7
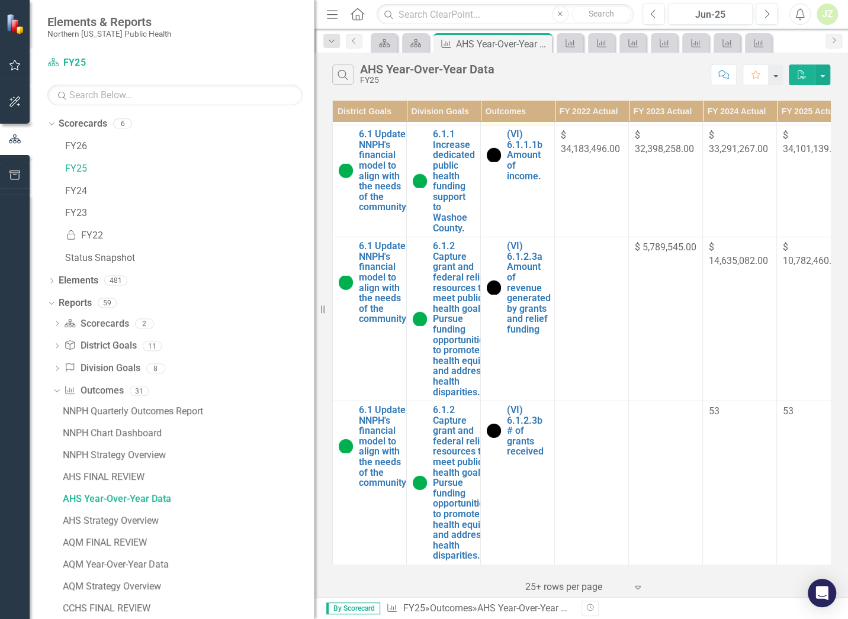
scroll to position [2296, 0]
